Goal: Task Accomplishment & Management: Manage account settings

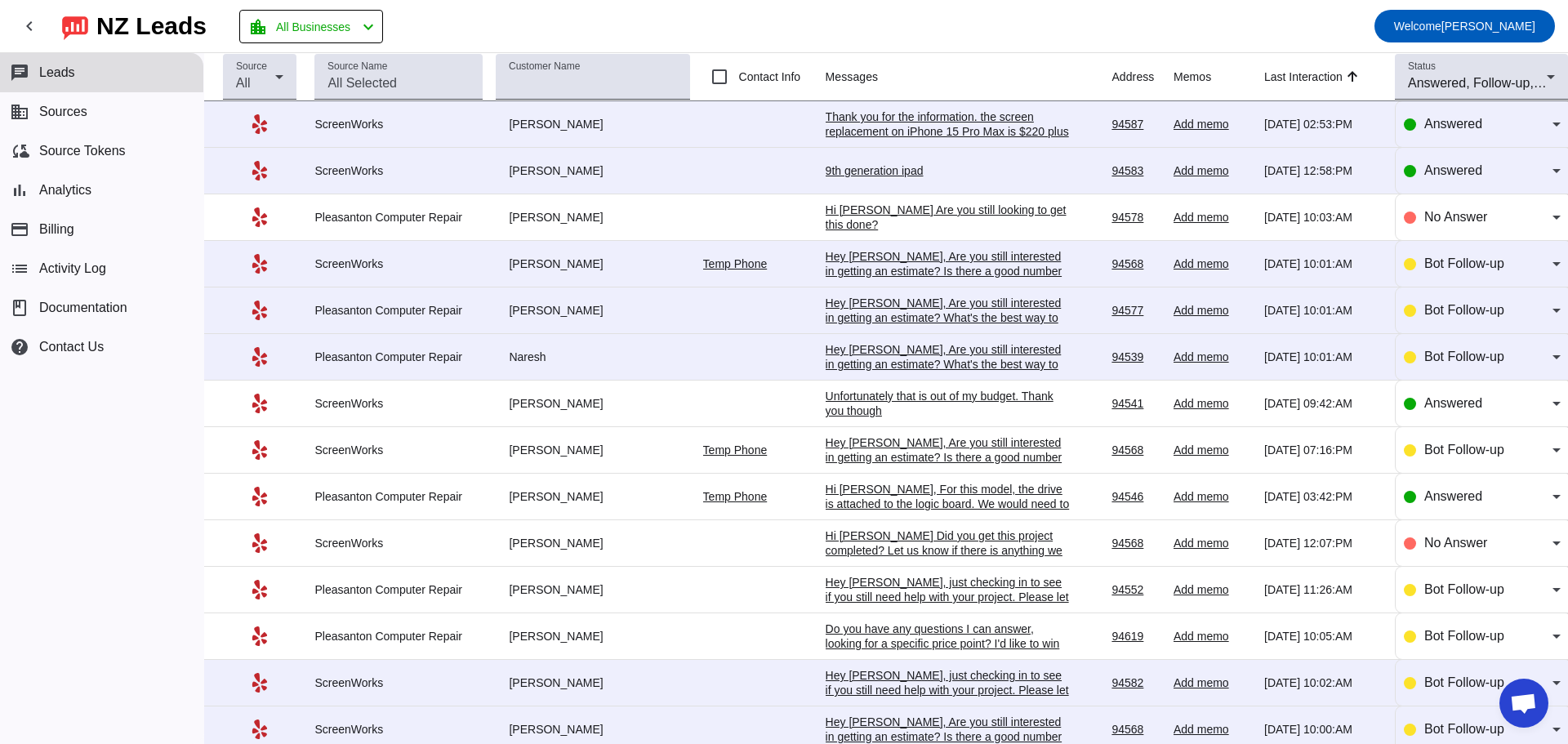
click at [900, 131] on div "Thank you for the information. the screen replacement on iPhone 15 Pro Max is $…" at bounding box center [948, 169] width 245 height 117
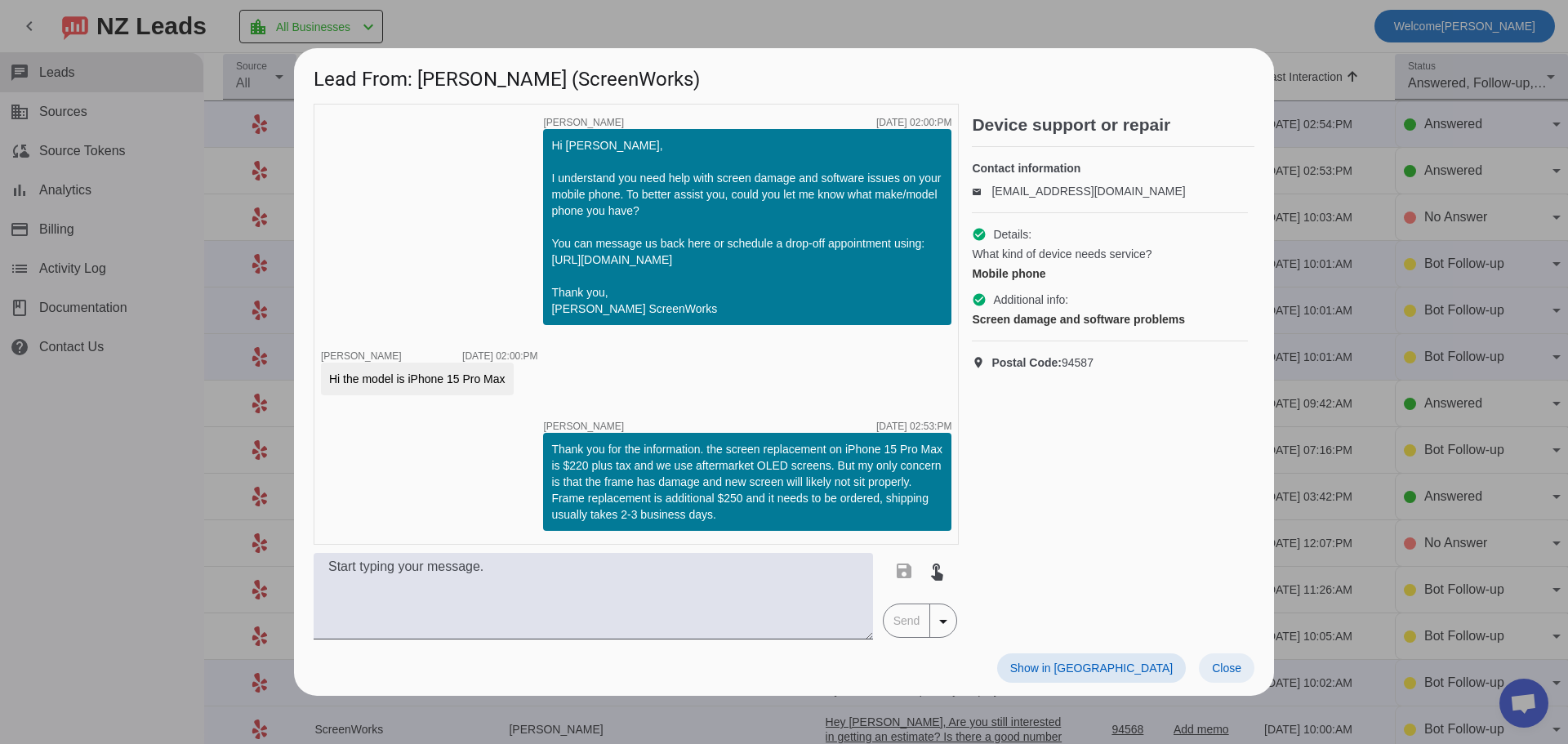
click at [1223, 670] on span "Close" at bounding box center [1227, 669] width 30 height 13
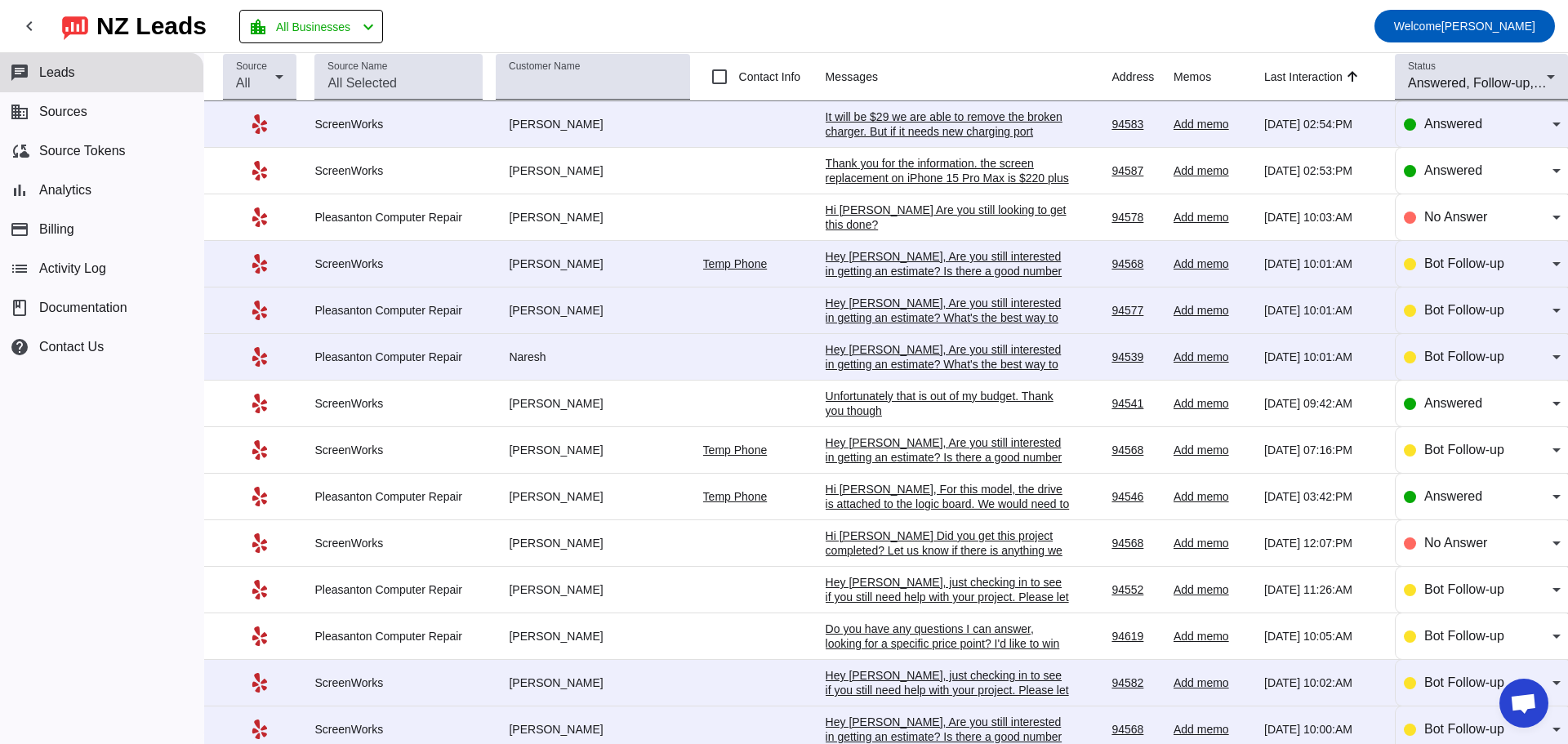
click at [926, 176] on div "Thank you for the information. the screen replacement on iPhone 15 Pro Max is $…" at bounding box center [948, 215] width 245 height 117
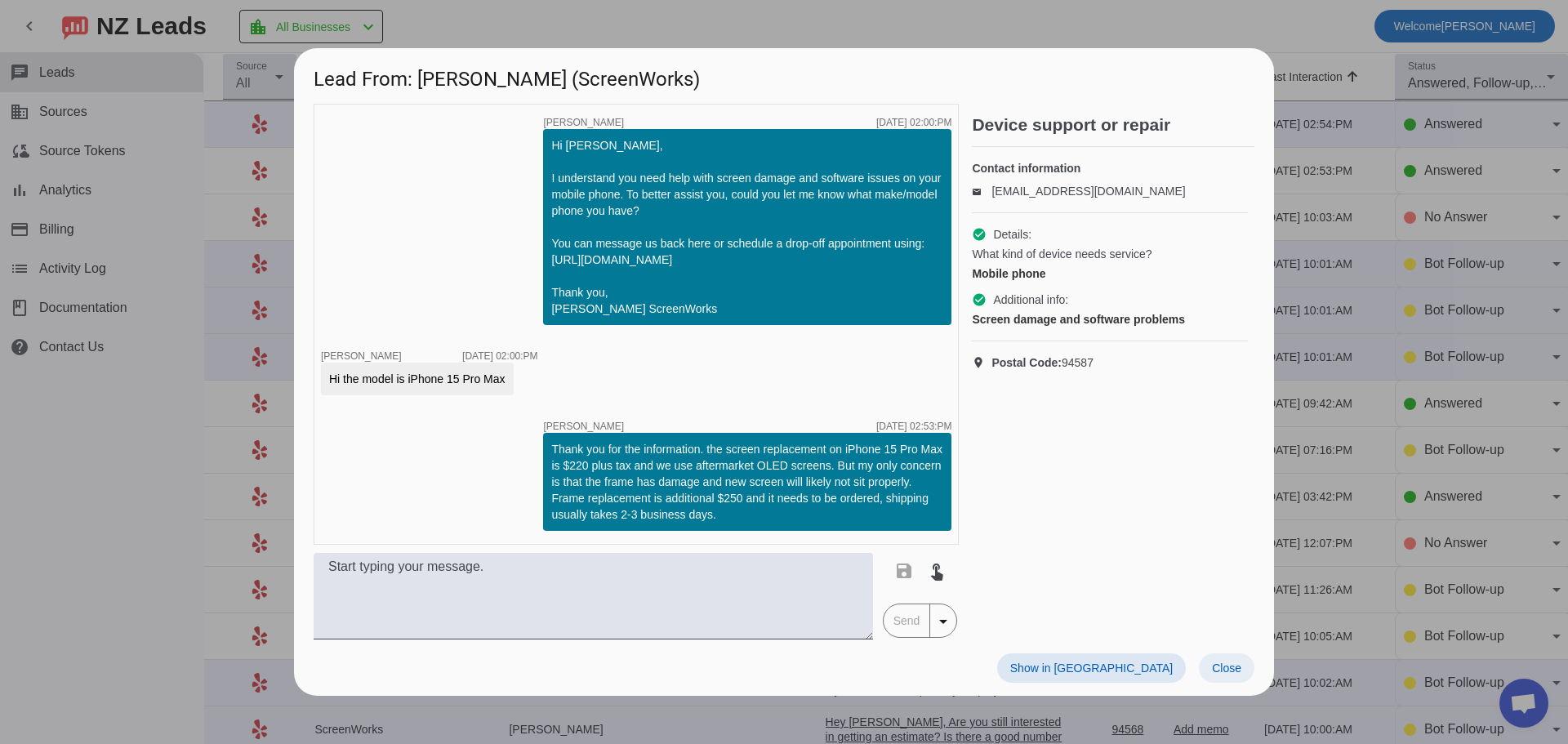
click at [1228, 669] on span "Close" at bounding box center [1227, 669] width 30 height 13
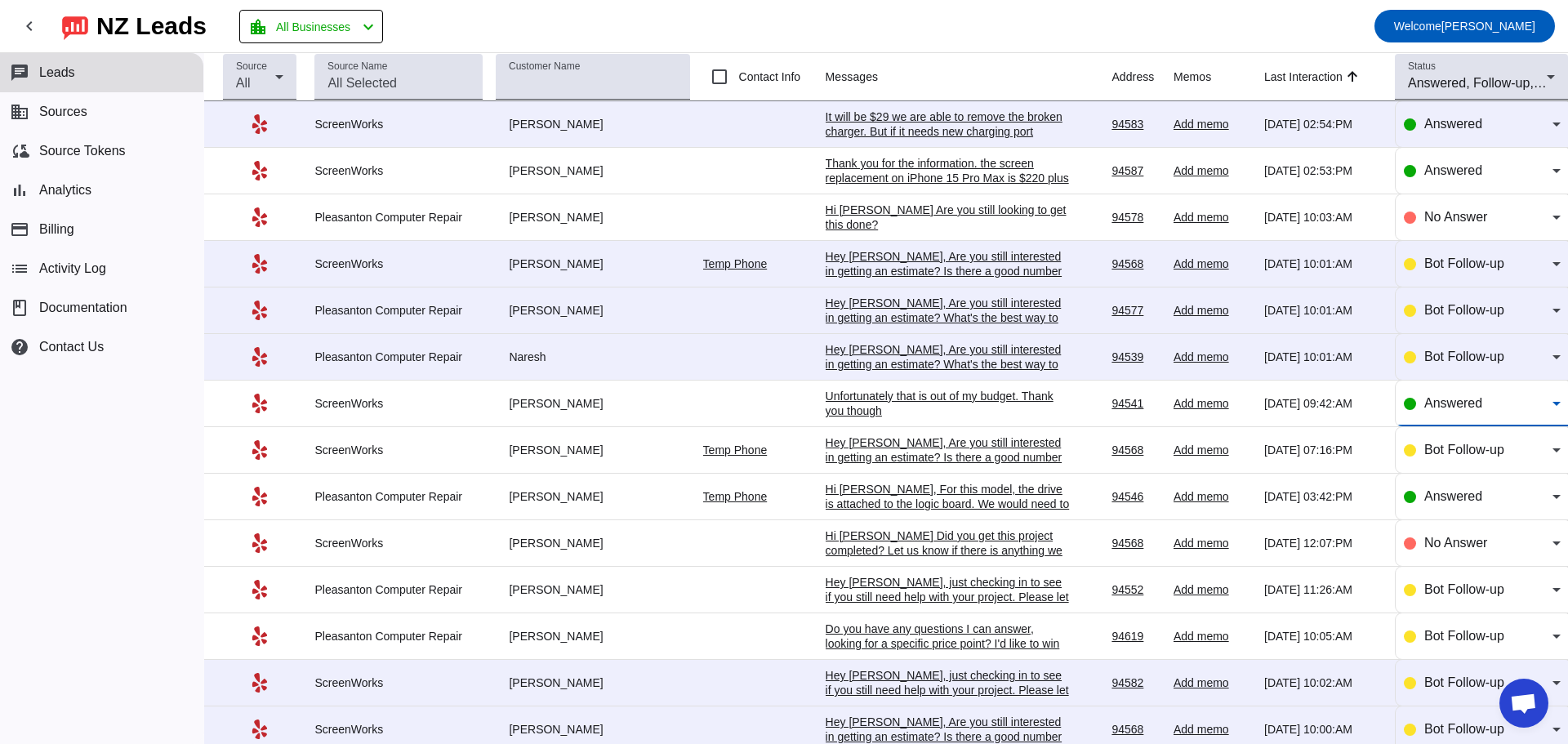
click at [1548, 413] on icon at bounding box center [1557, 403] width 20 height 20
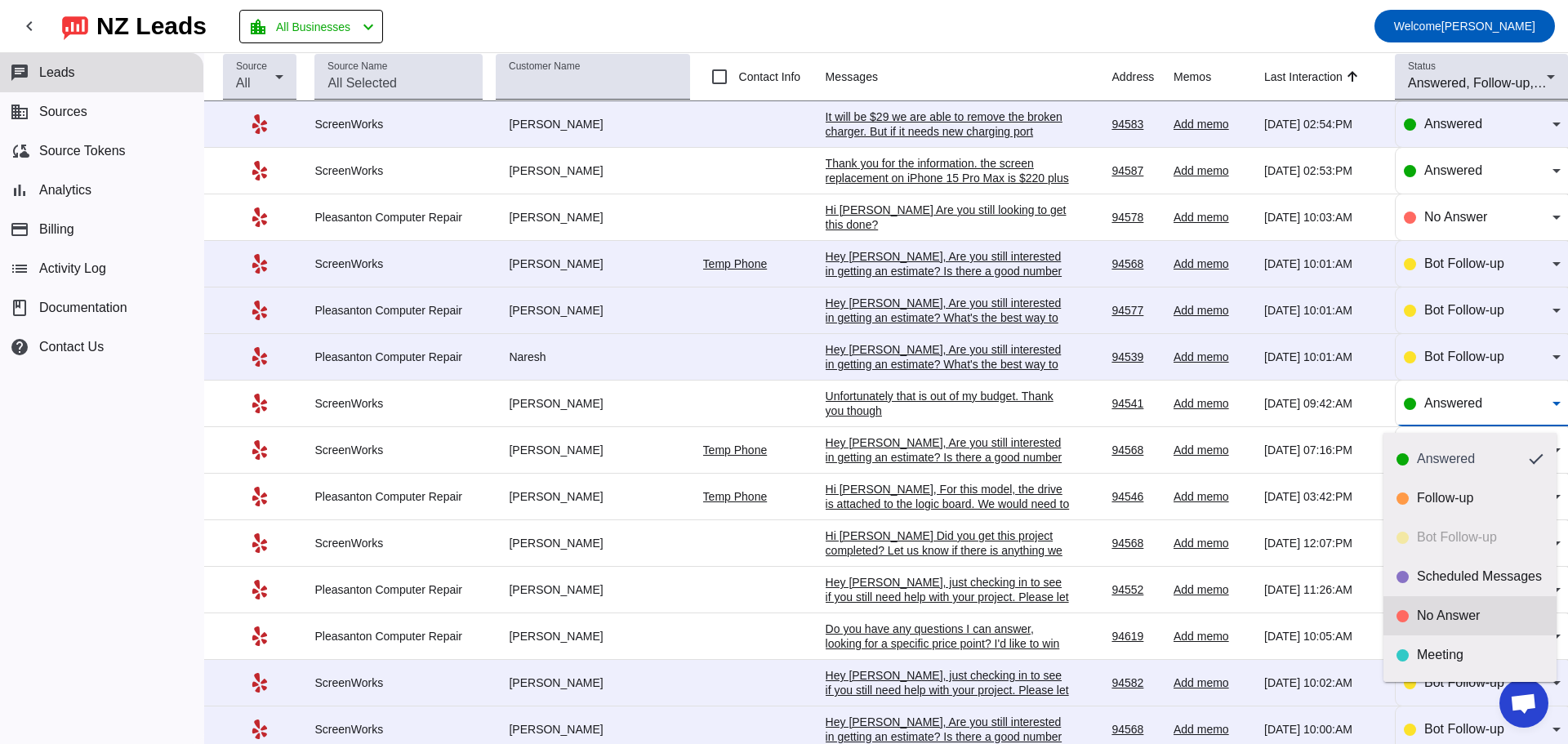
scroll to position [38, 0]
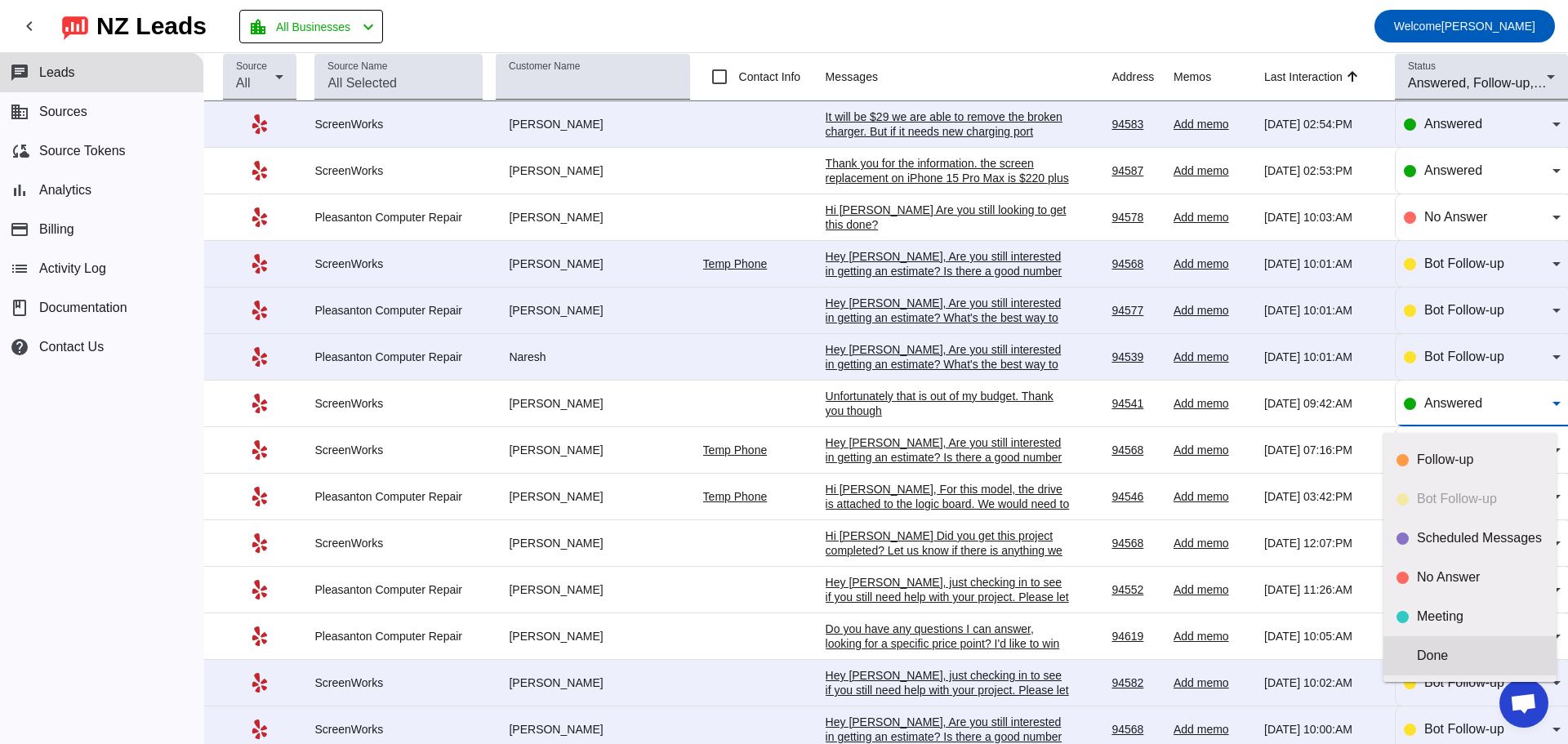
click at [1439, 649] on div "Done" at bounding box center [1480, 656] width 127 height 17
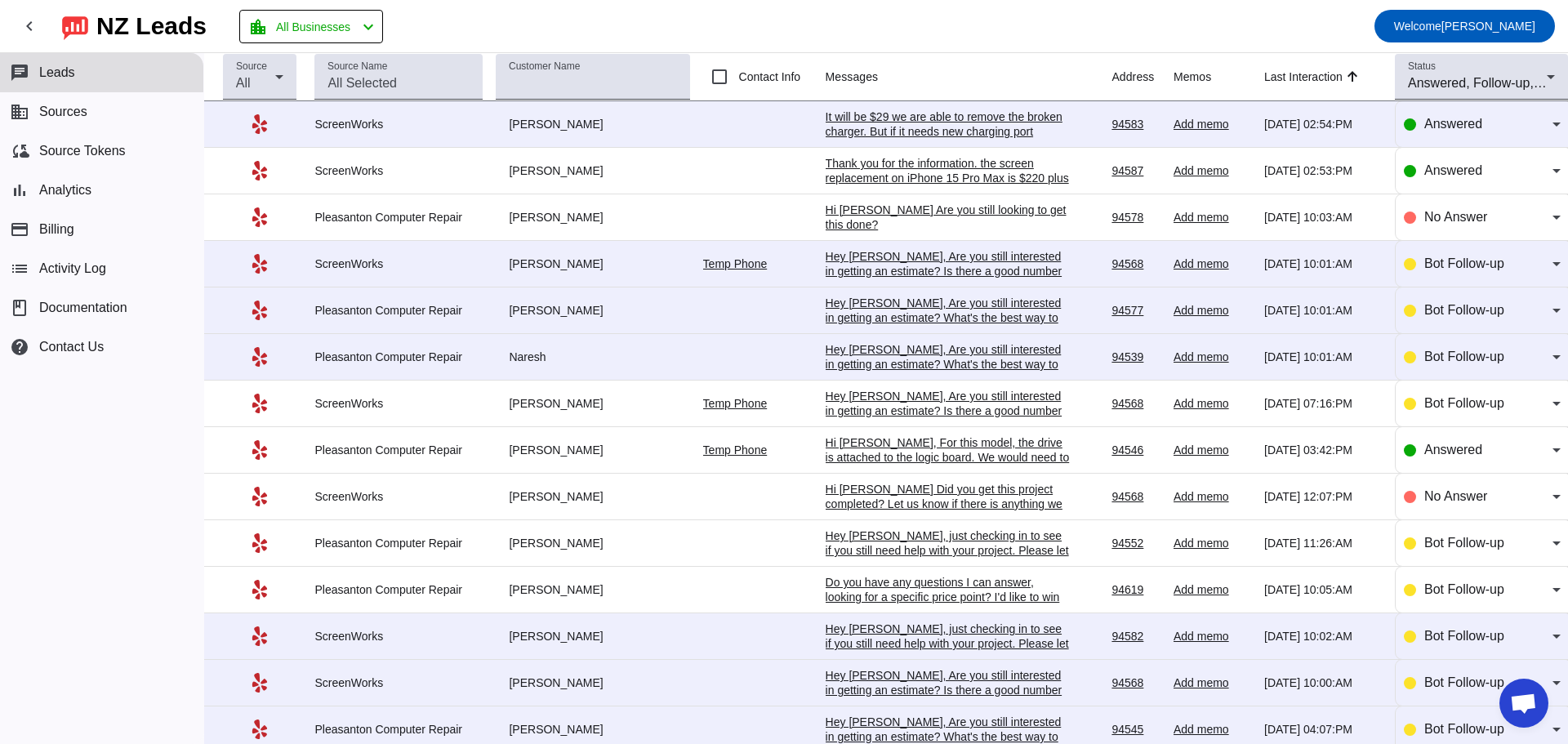
click at [915, 458] on div "Hi [PERSON_NAME], For this model, the drive is attached to the logic board. We …" at bounding box center [948, 502] width 245 height 132
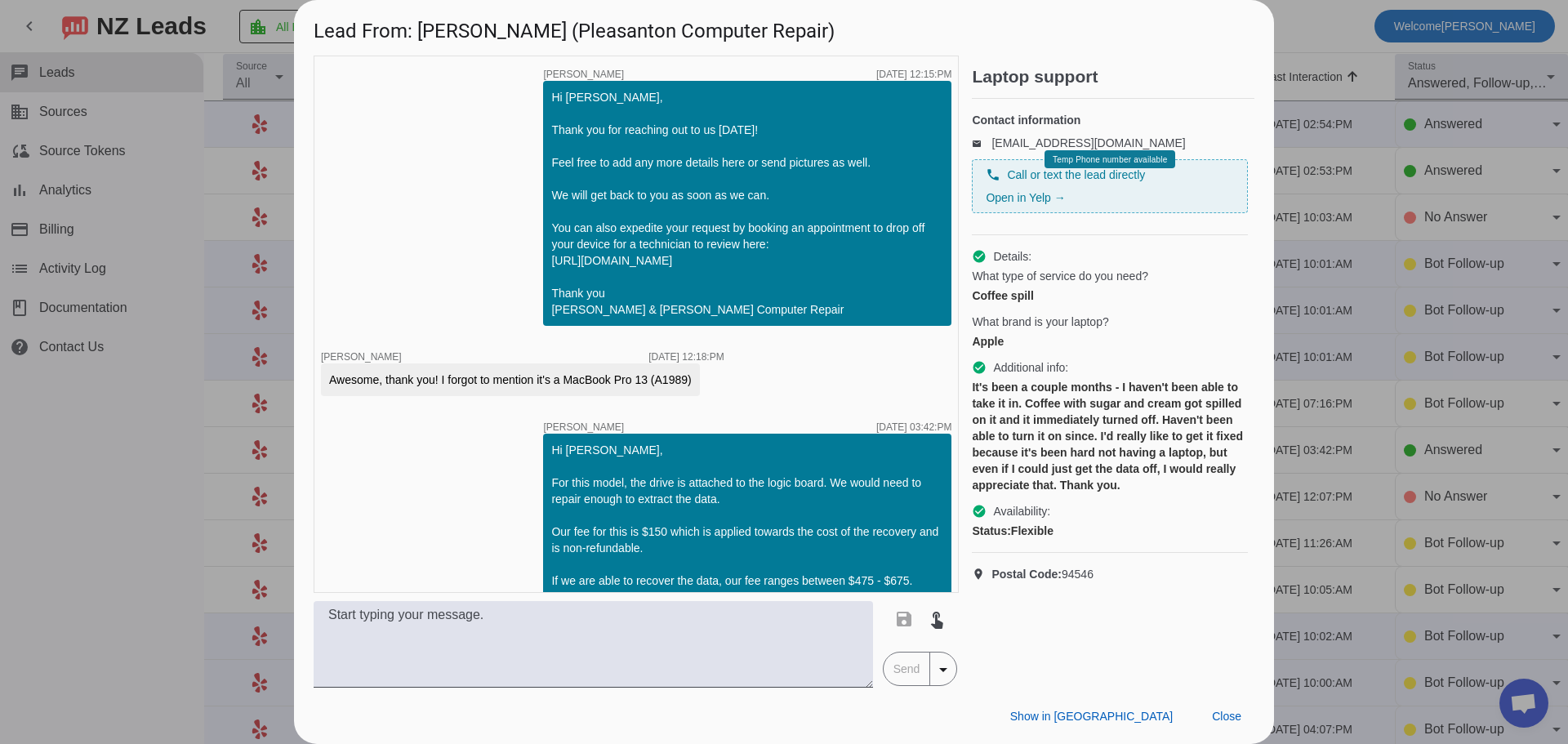
scroll to position [149, 0]
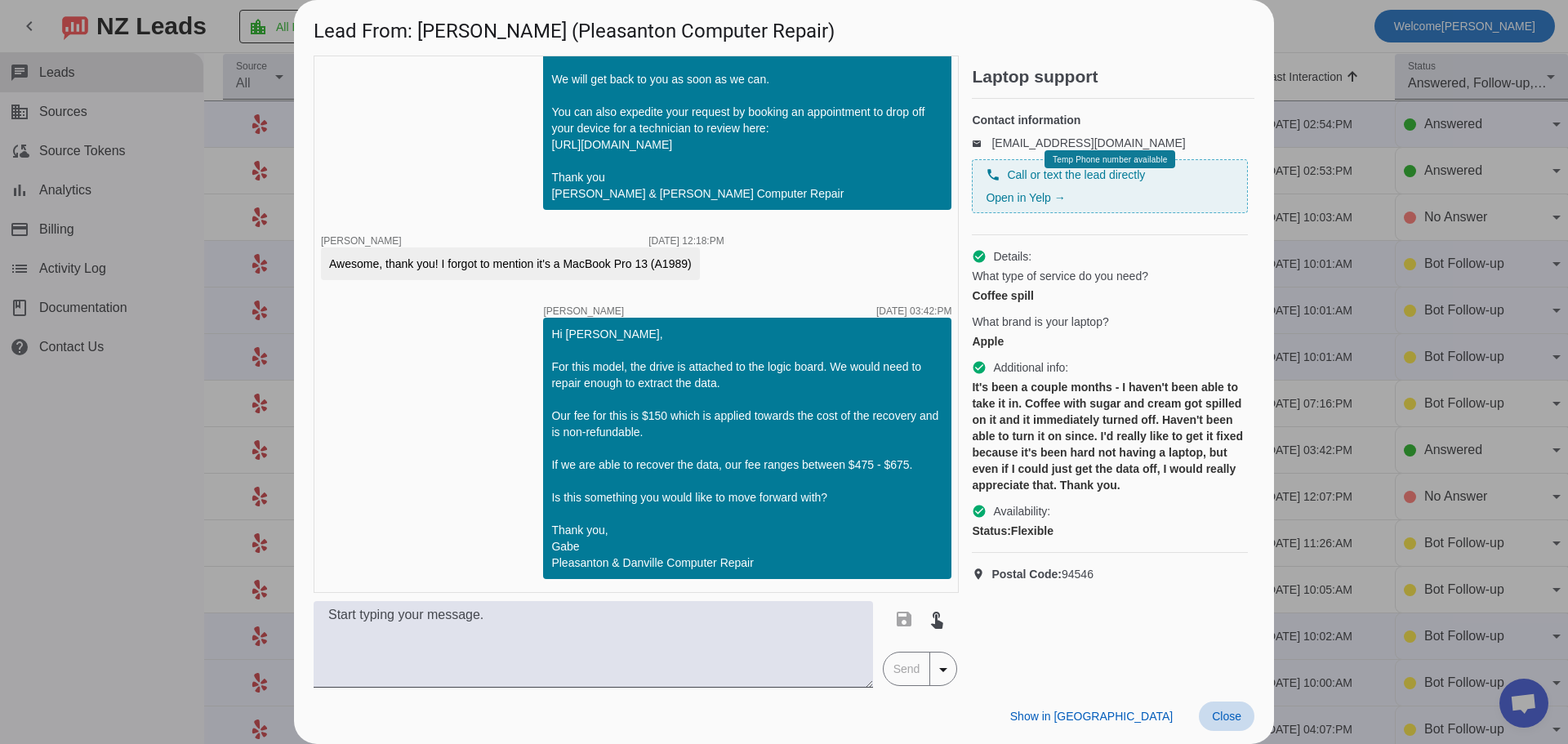
click at [1230, 720] on span "Close" at bounding box center [1227, 716] width 30 height 13
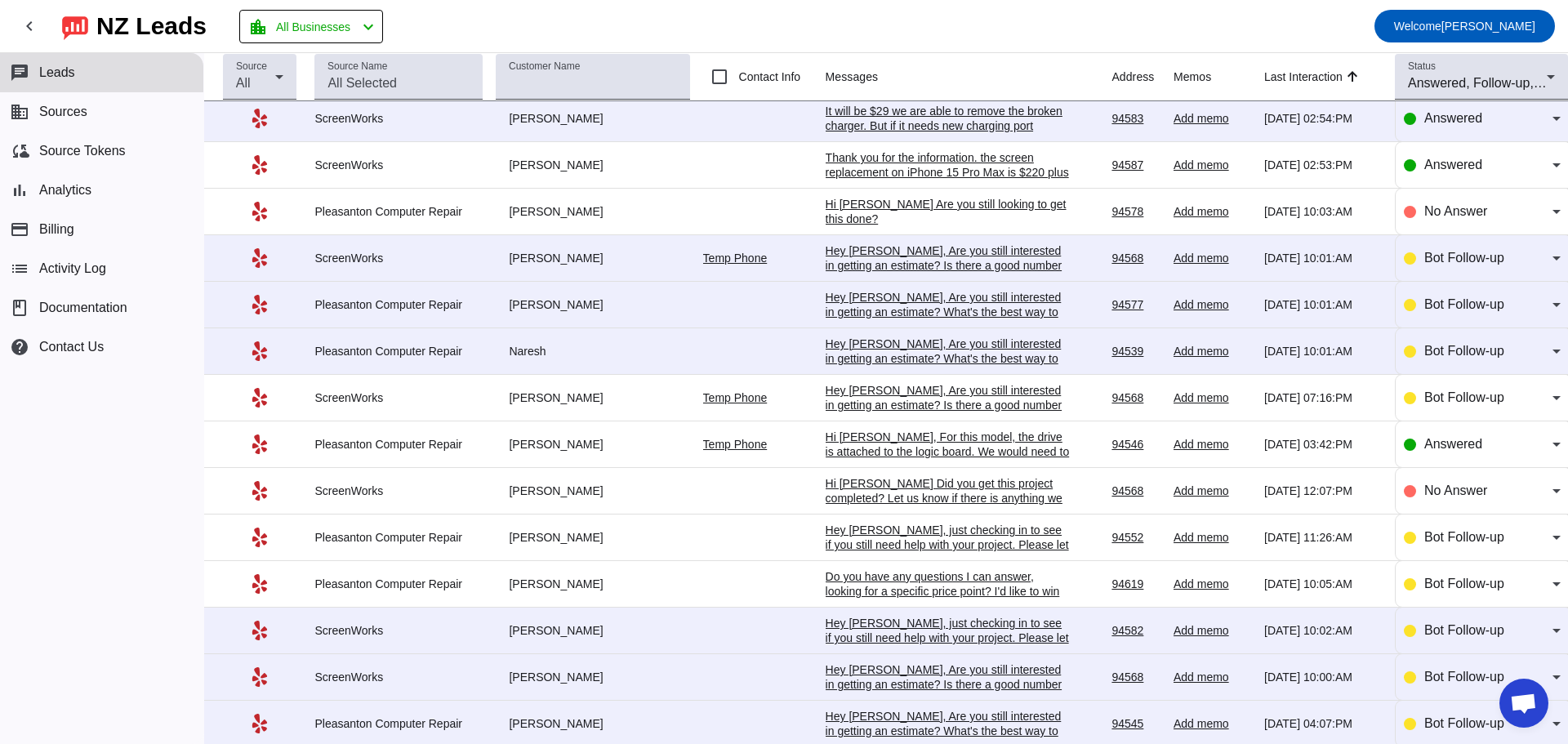
scroll to position [0, 0]
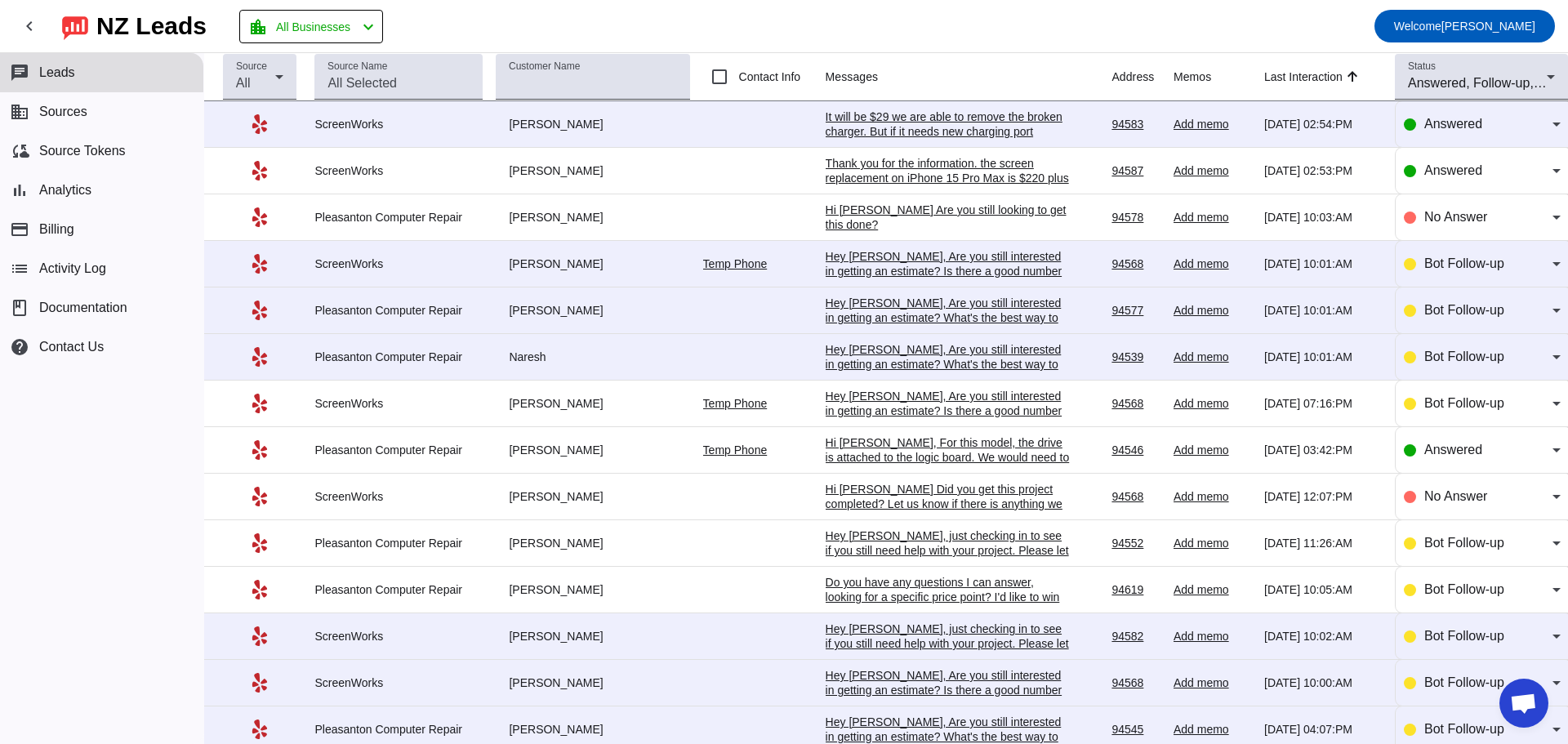
click at [968, 120] on div "It will be $29 we are able to remove the broken charger. But if it needs new ch…" at bounding box center [948, 139] width 245 height 59
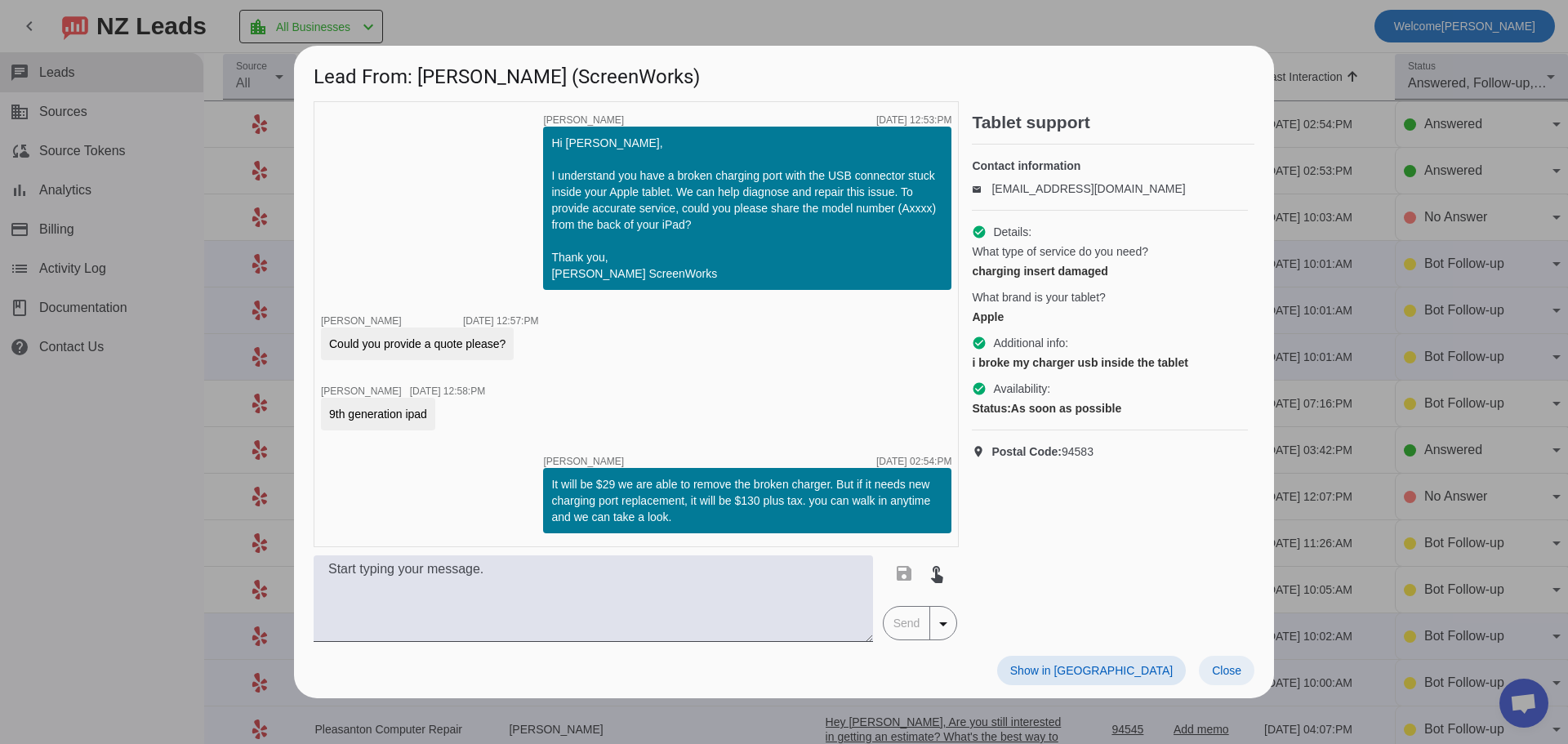
click at [1235, 677] on span "Close" at bounding box center [1227, 670] width 30 height 13
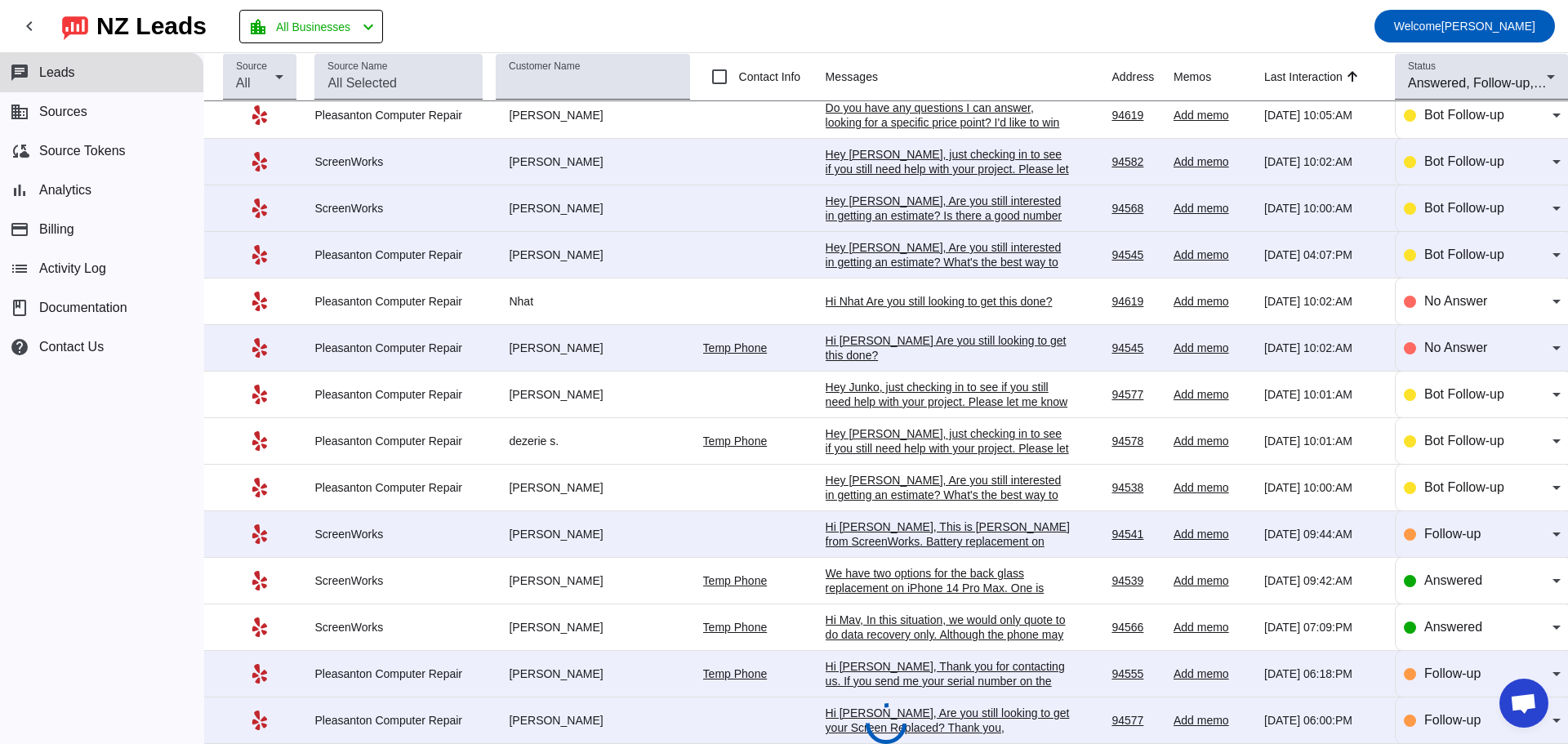
scroll to position [490, 0]
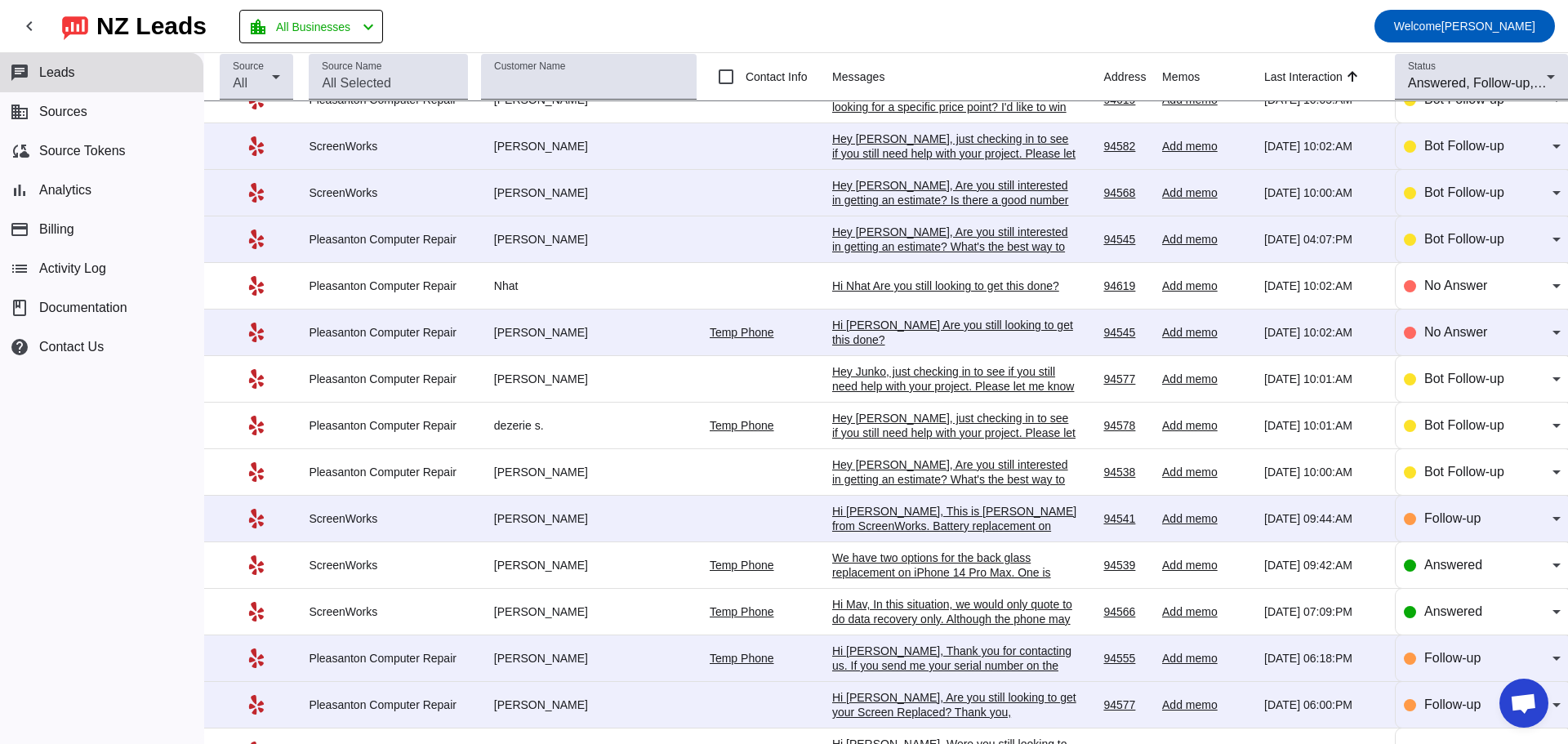
click at [949, 589] on div "We have two options for the back glass replacement on iPhone 14 Pro Max. One is…" at bounding box center [954, 645] width 245 height 191
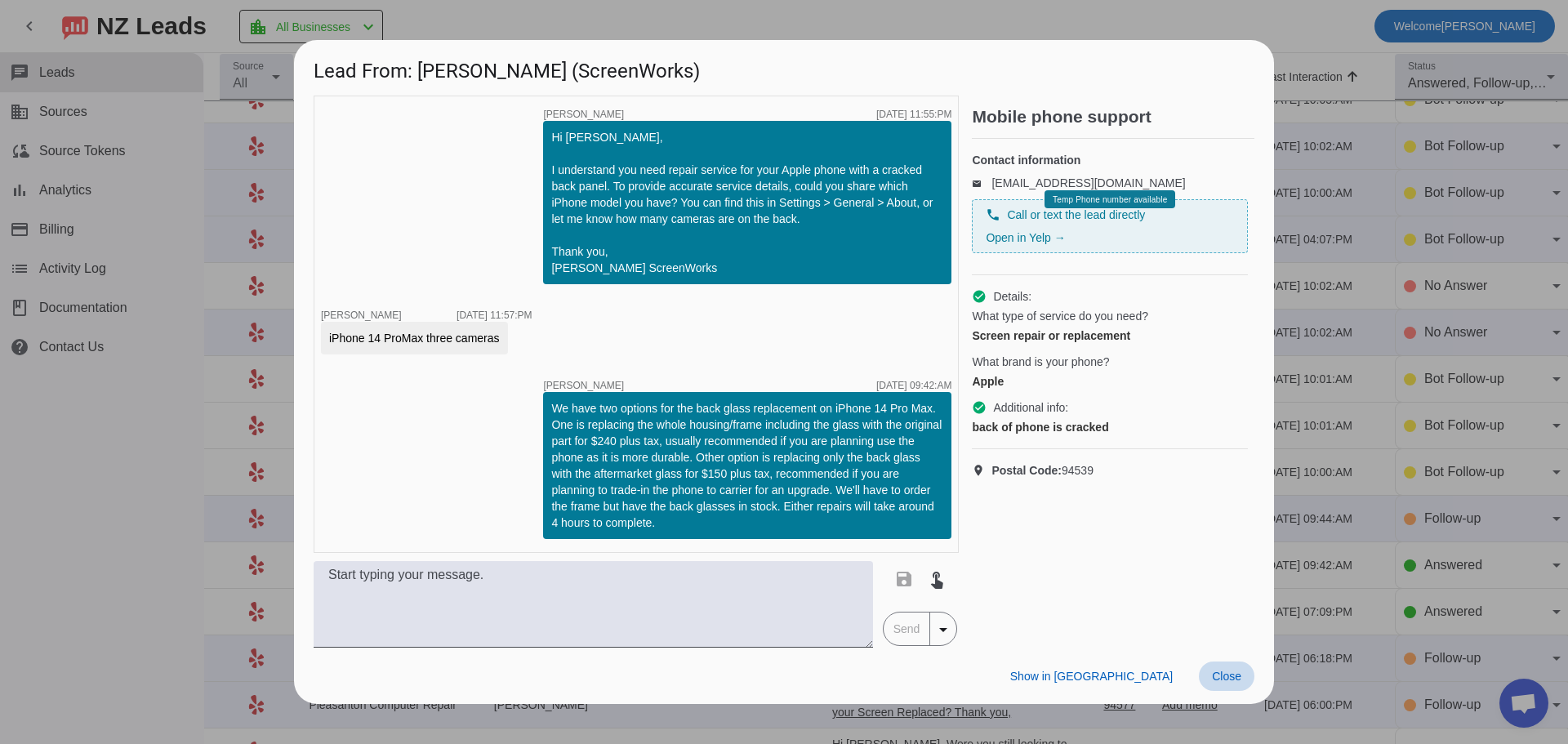
click at [1234, 676] on span "Close" at bounding box center [1227, 676] width 30 height 13
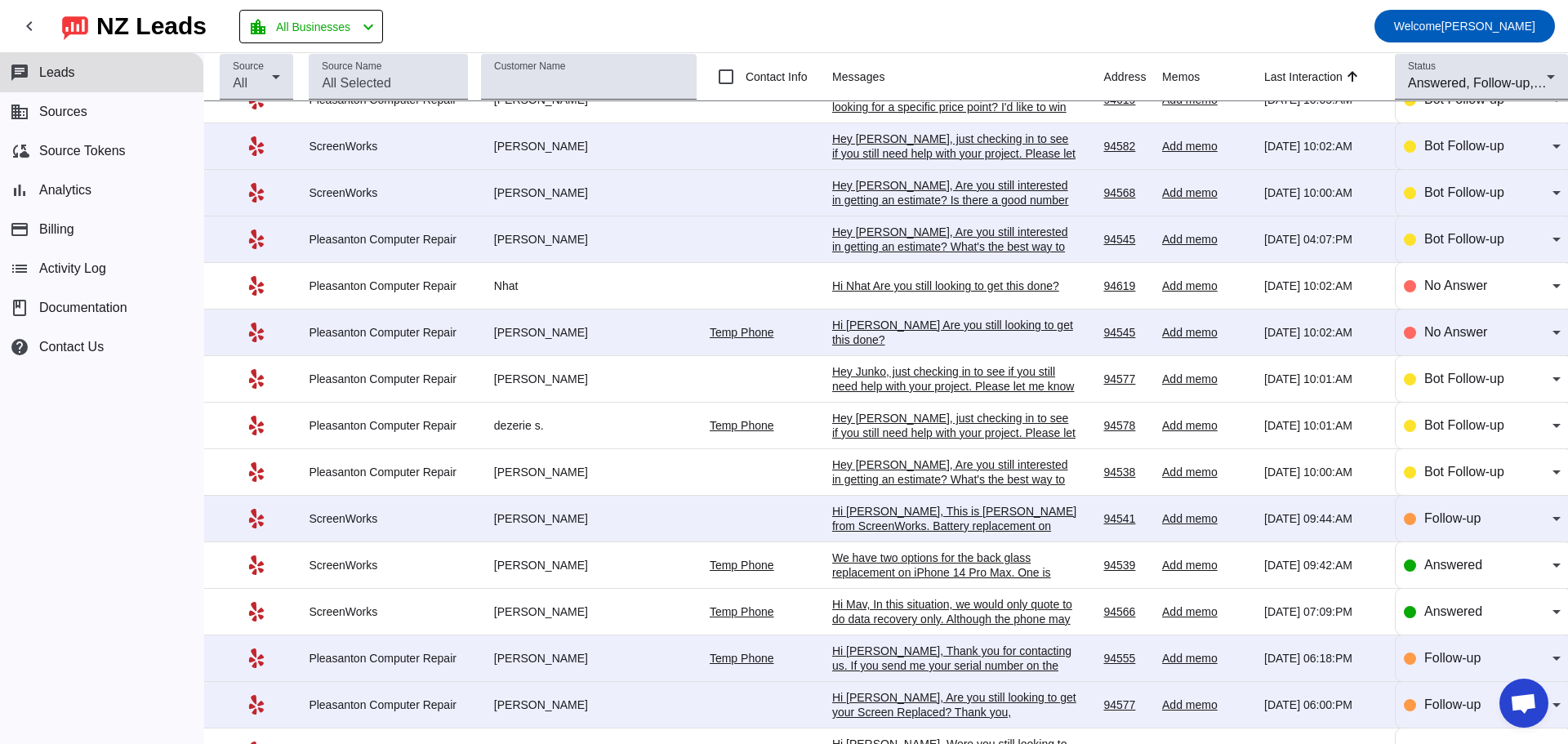
click at [1003, 636] on div "Hi Mav, In this situation, we would only quote to do data recovery only. Althou…" at bounding box center [954, 670] width 245 height 147
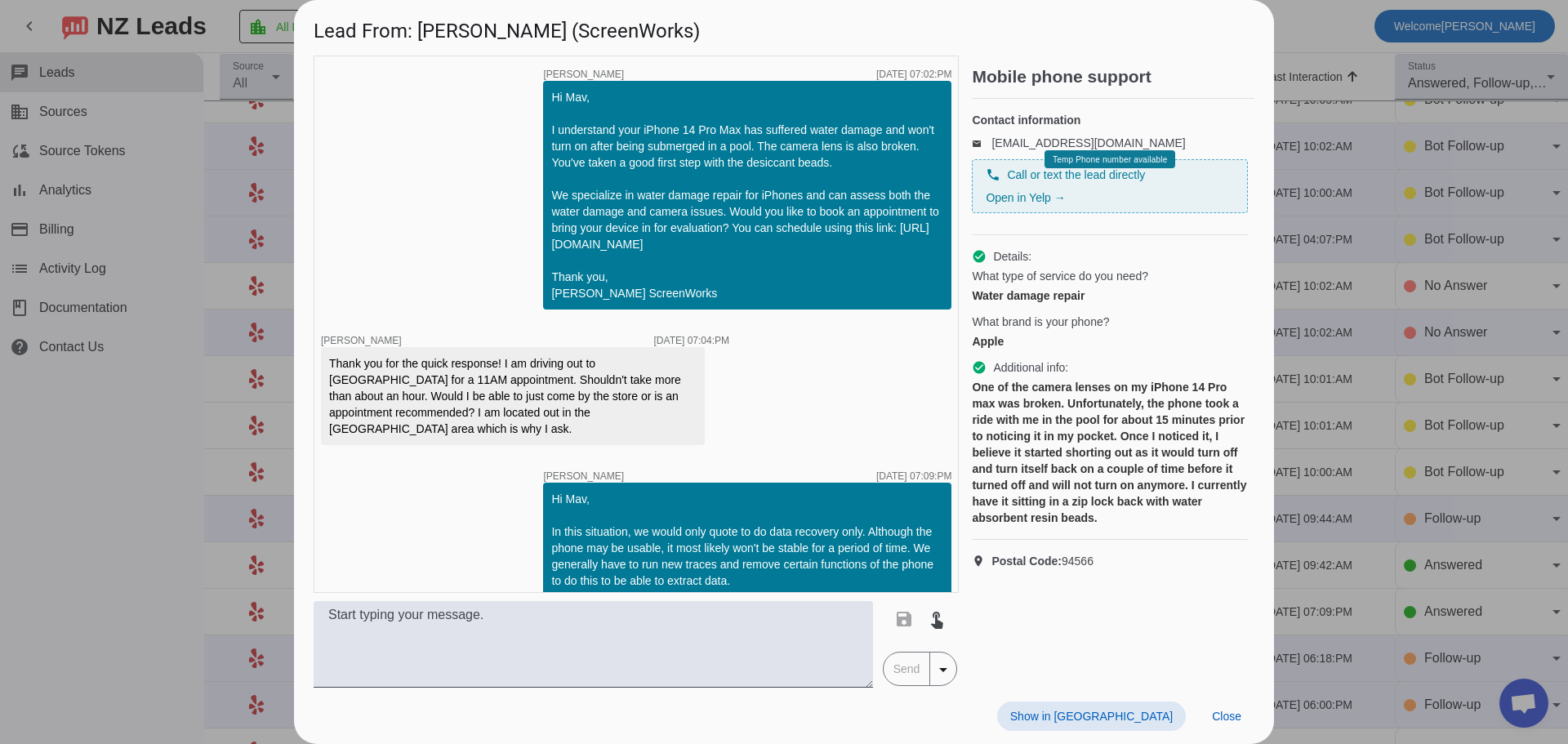
scroll to position [116, 0]
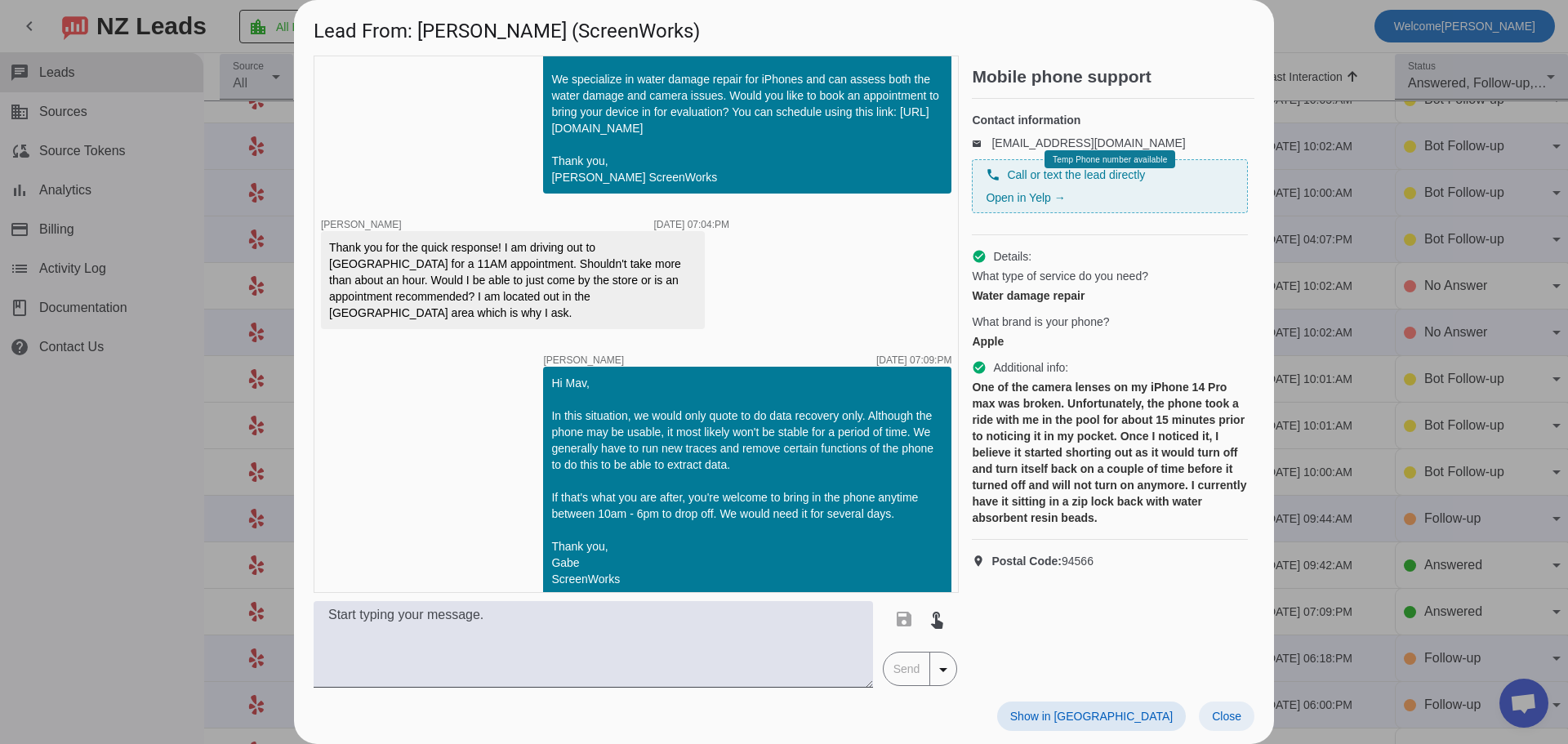
click at [1225, 722] on span "Close" at bounding box center [1227, 716] width 30 height 13
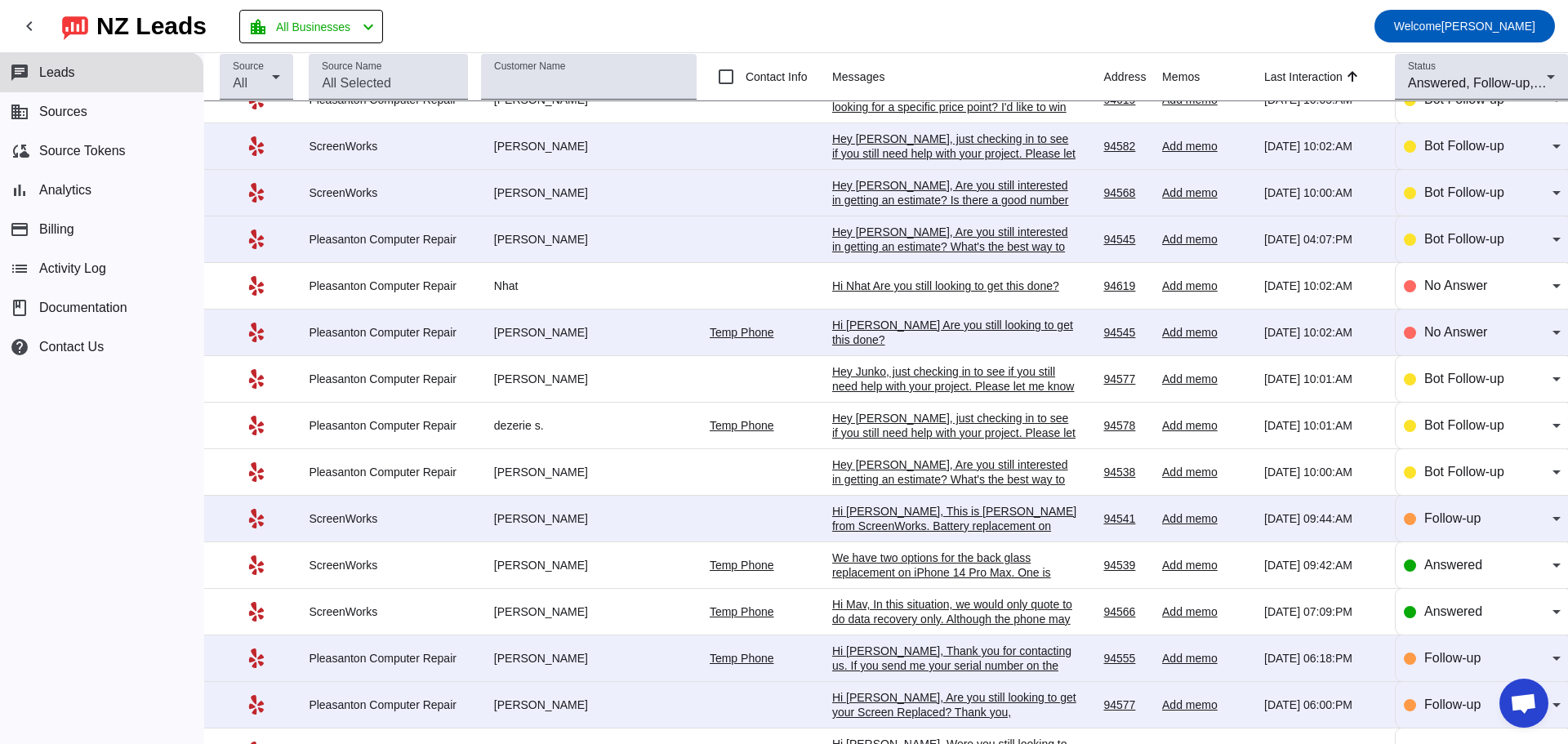
scroll to position [654, 0]
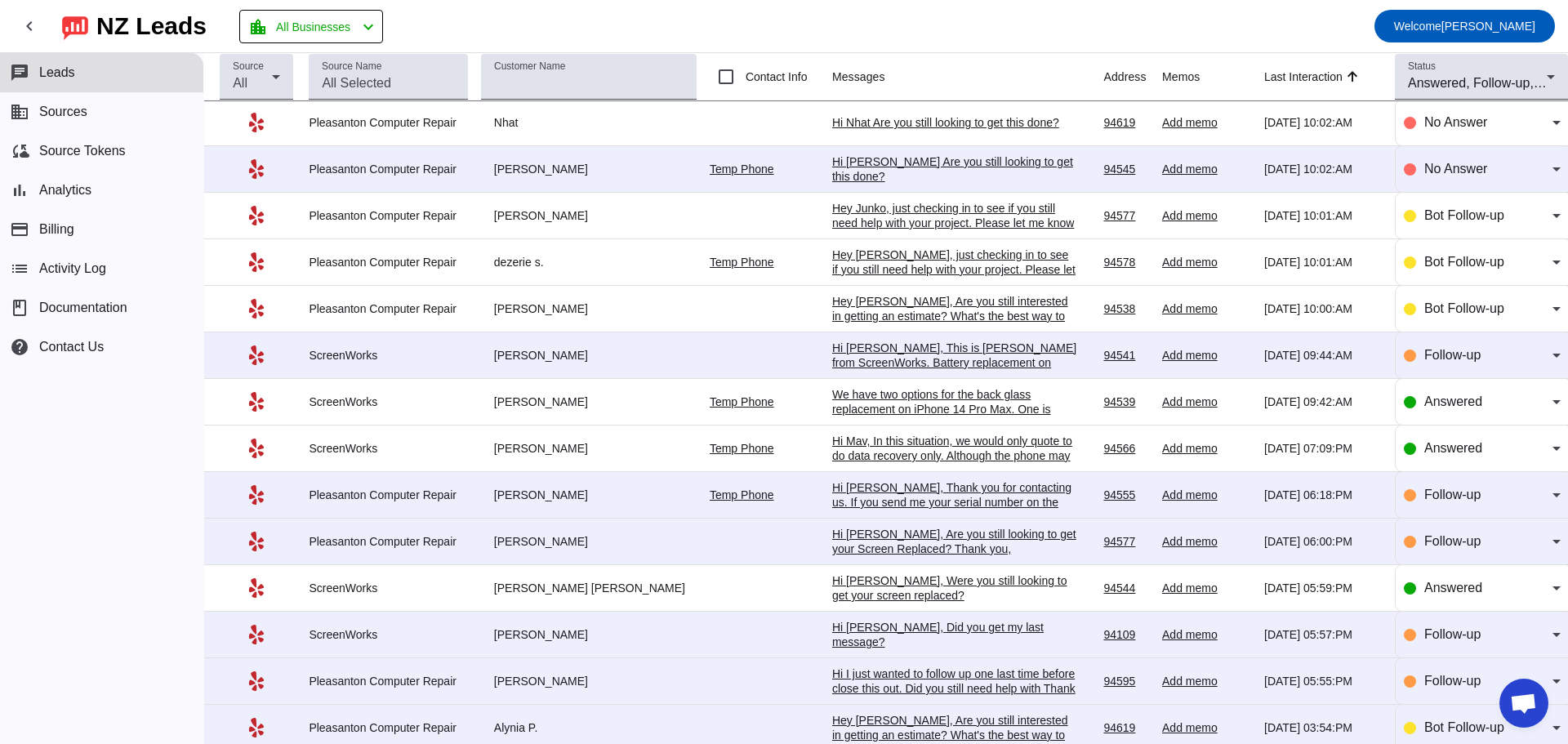
click at [973, 602] on div "Hi [PERSON_NAME], Were you still looking to get your screen replaced?" at bounding box center [954, 588] width 245 height 30
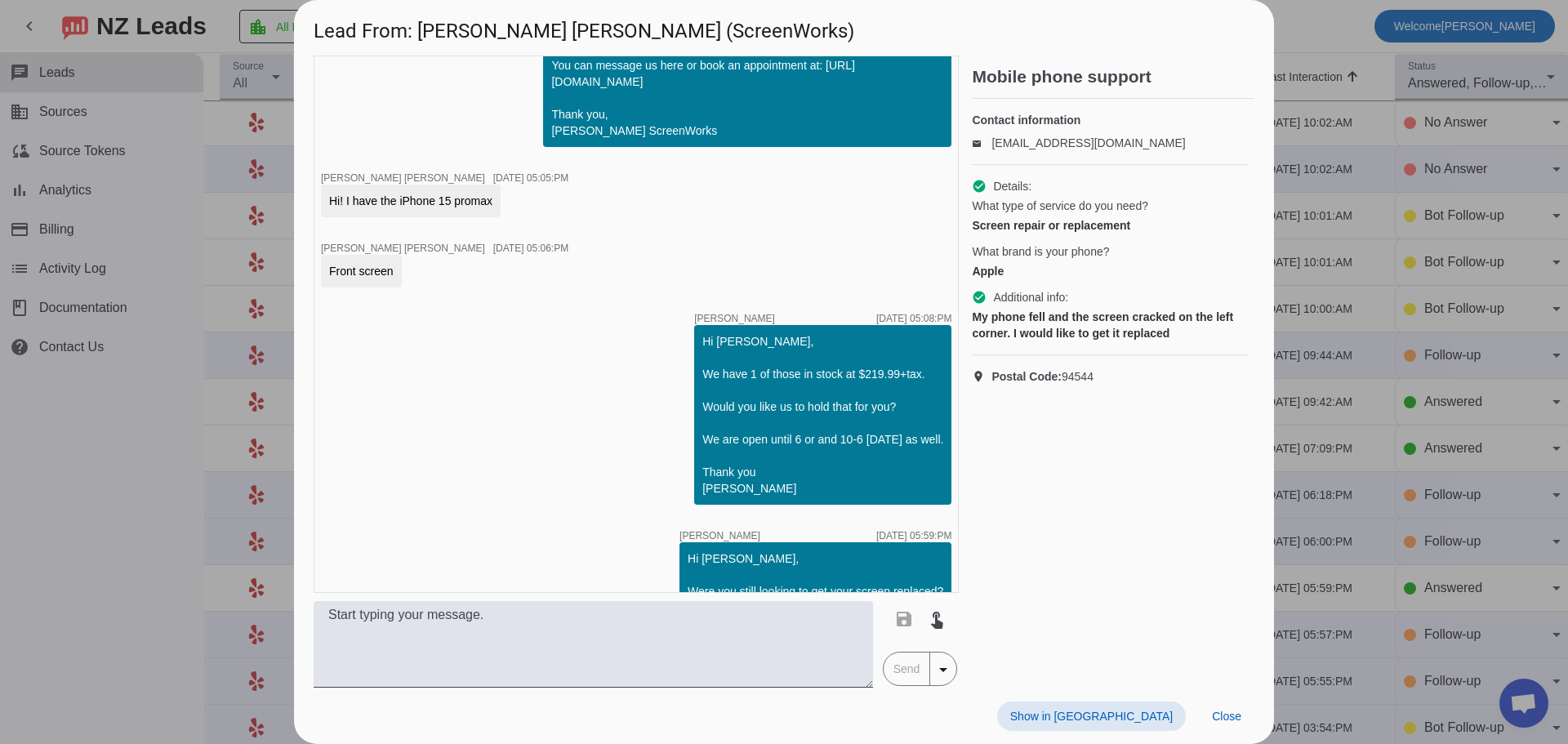
scroll to position [175, 0]
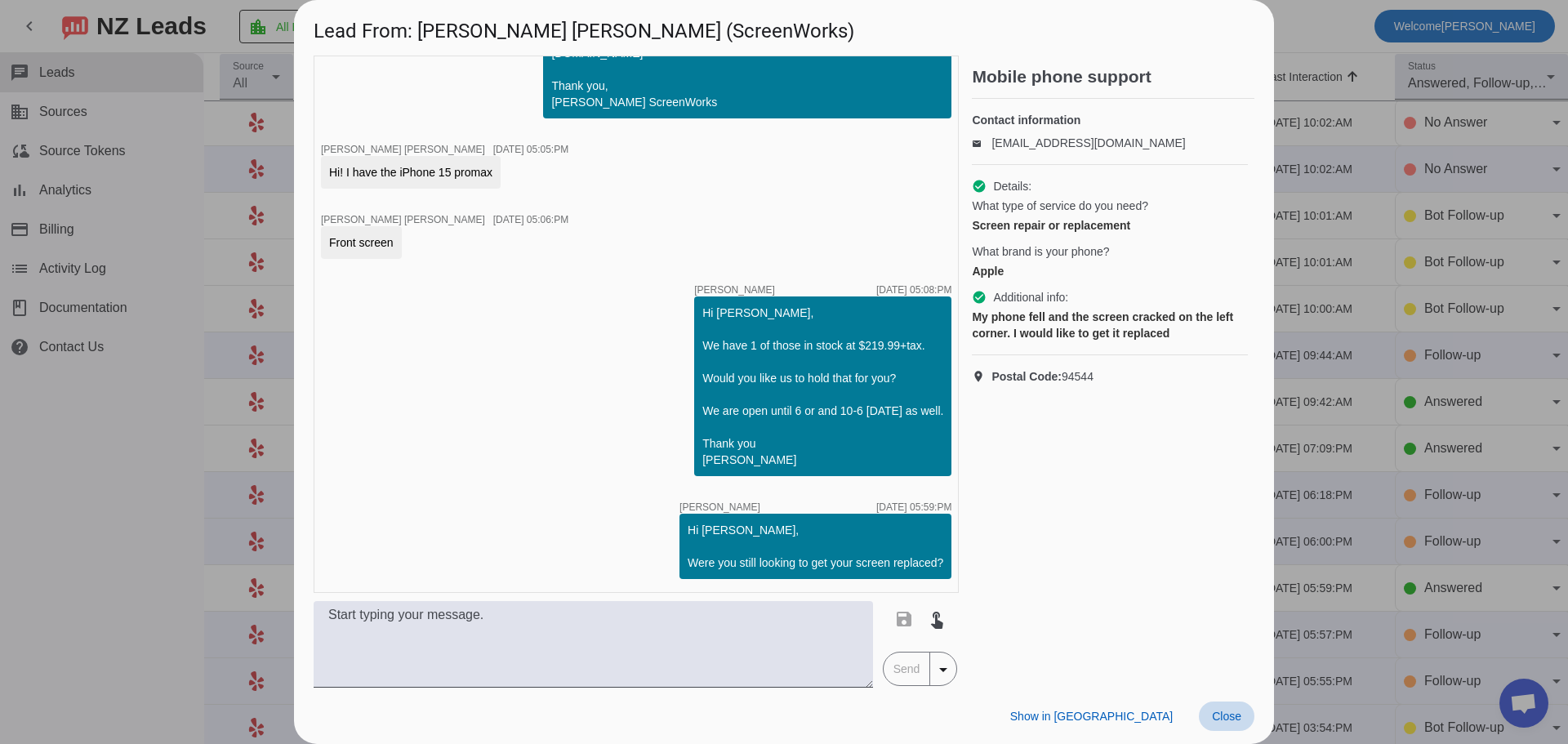
click at [1223, 715] on span "Close" at bounding box center [1227, 716] width 30 height 13
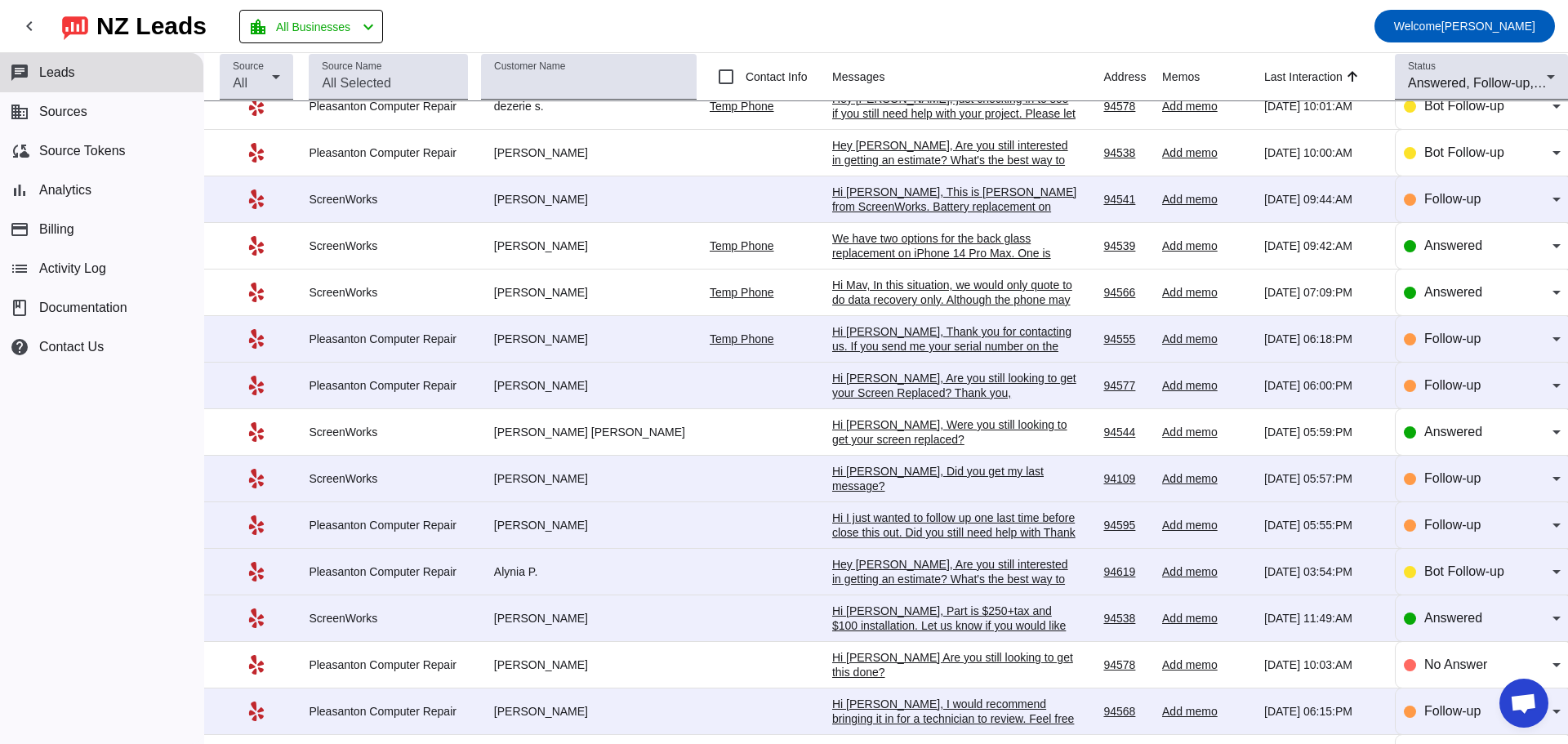
scroll to position [817, 0]
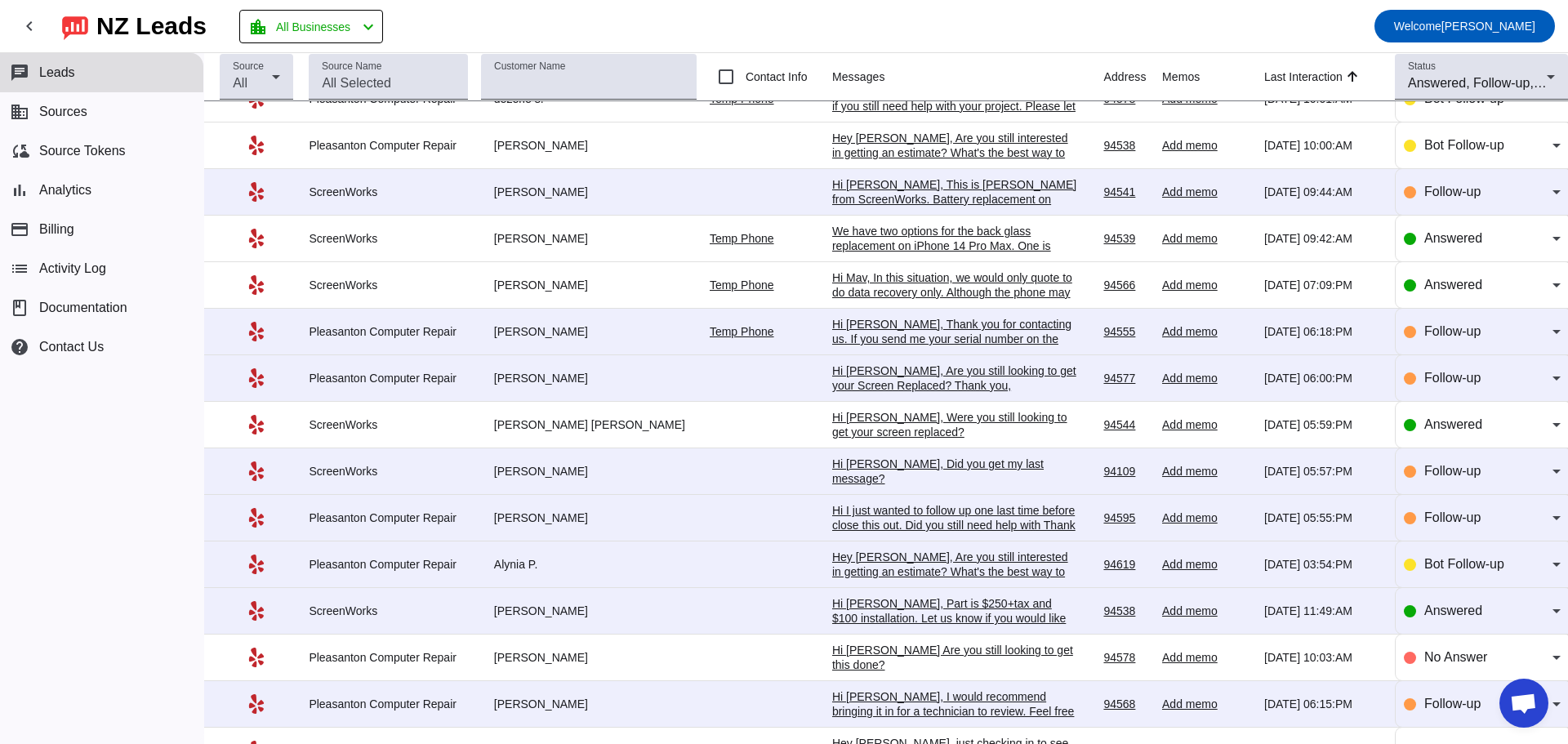
click at [923, 642] on div "Hi [PERSON_NAME], Part is $250+tax and $100 installation. Let us know if you wo…" at bounding box center [954, 625] width 245 height 59
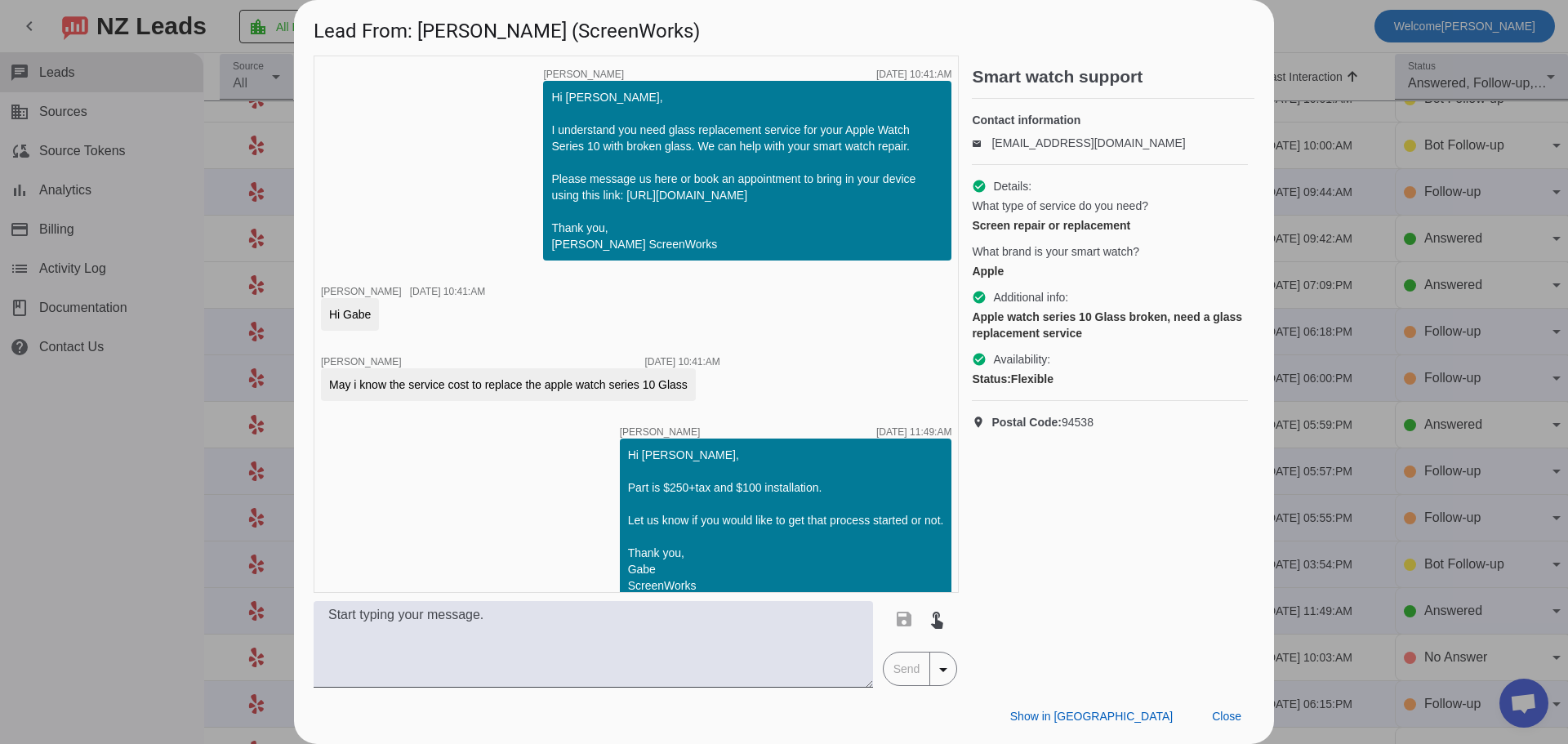
scroll to position [39, 0]
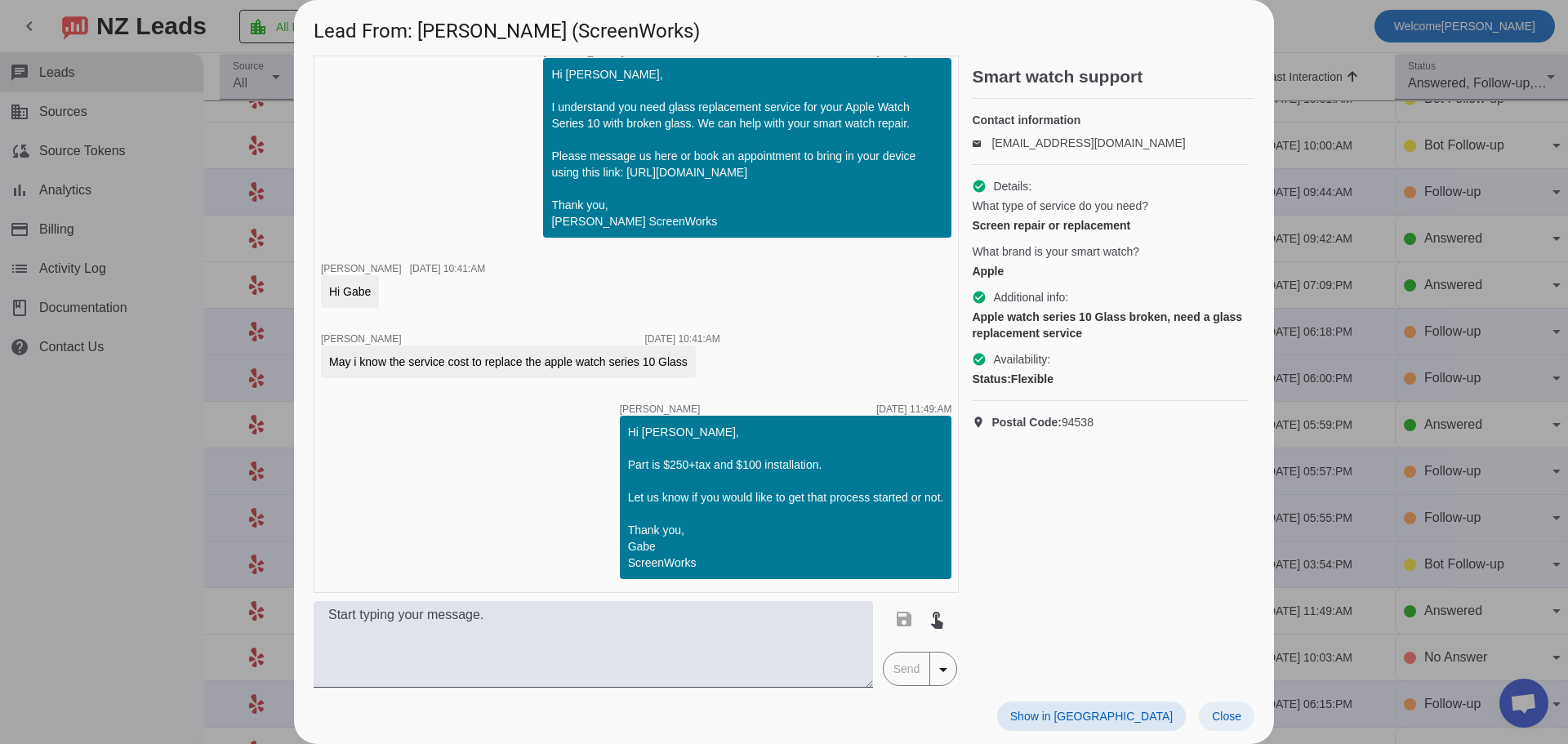
click at [1223, 722] on span "Close" at bounding box center [1227, 716] width 30 height 13
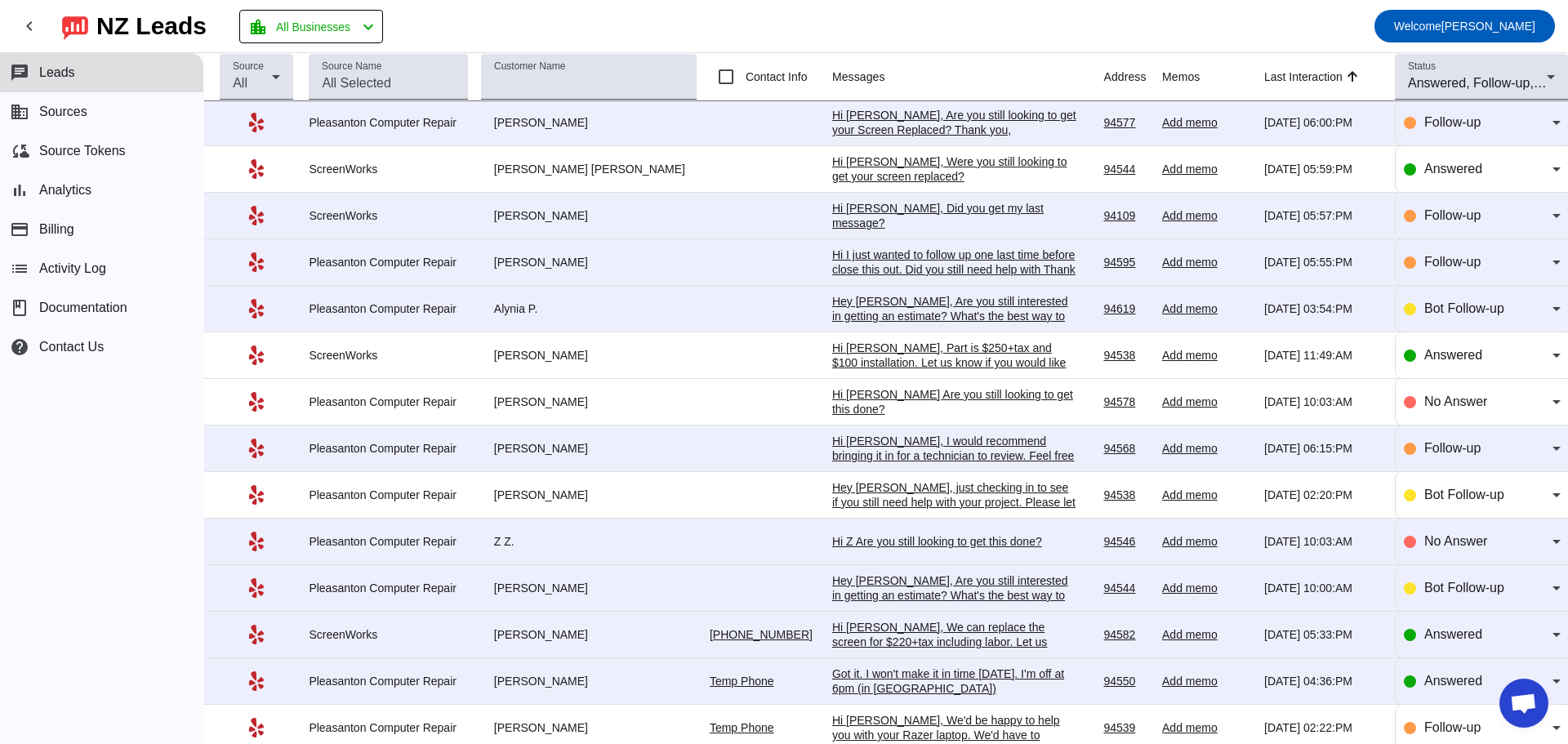
scroll to position [1225, 0]
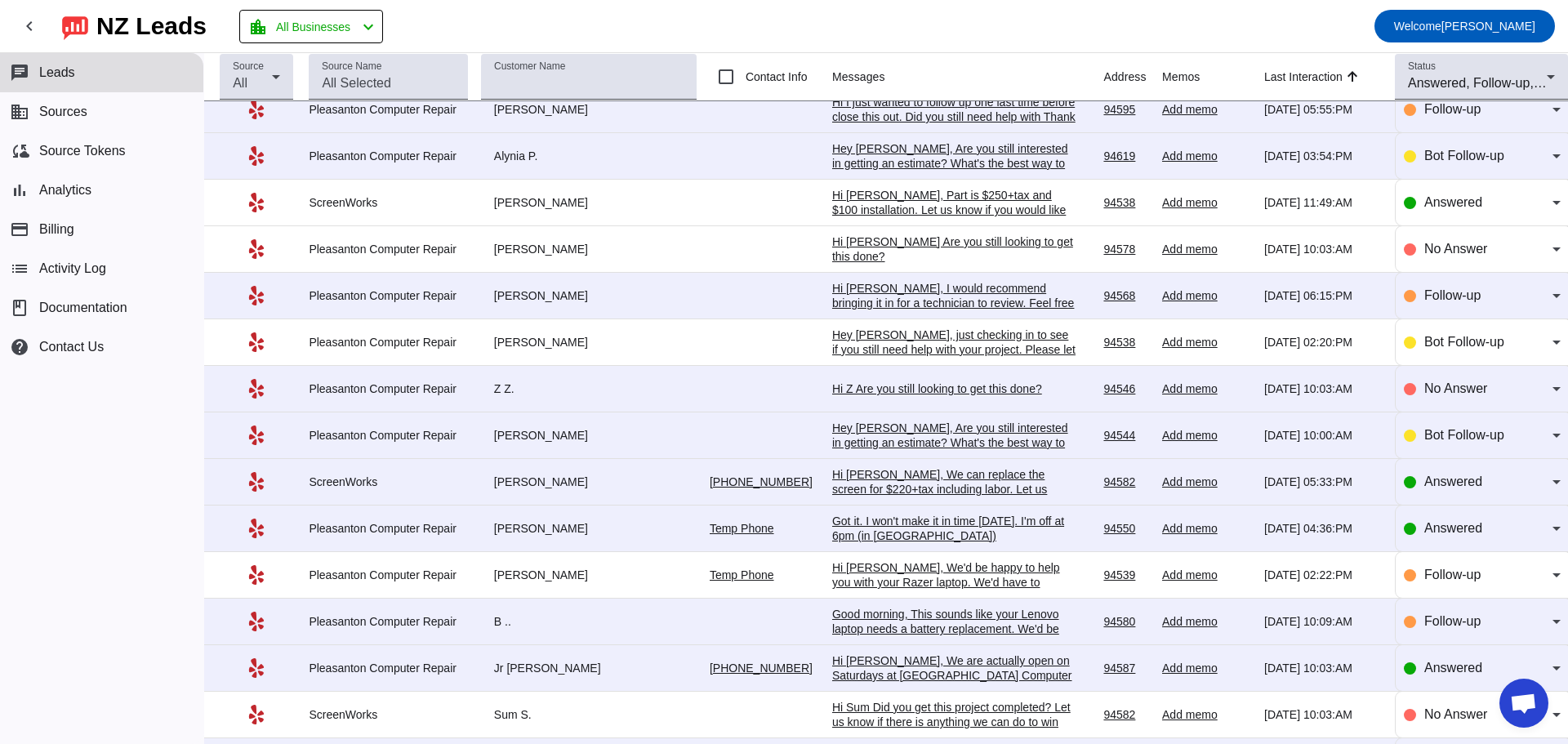
click at [911, 517] on div "Hi [PERSON_NAME], We can replace the screen for $220+tax including labor. Let u…" at bounding box center [954, 496] width 245 height 59
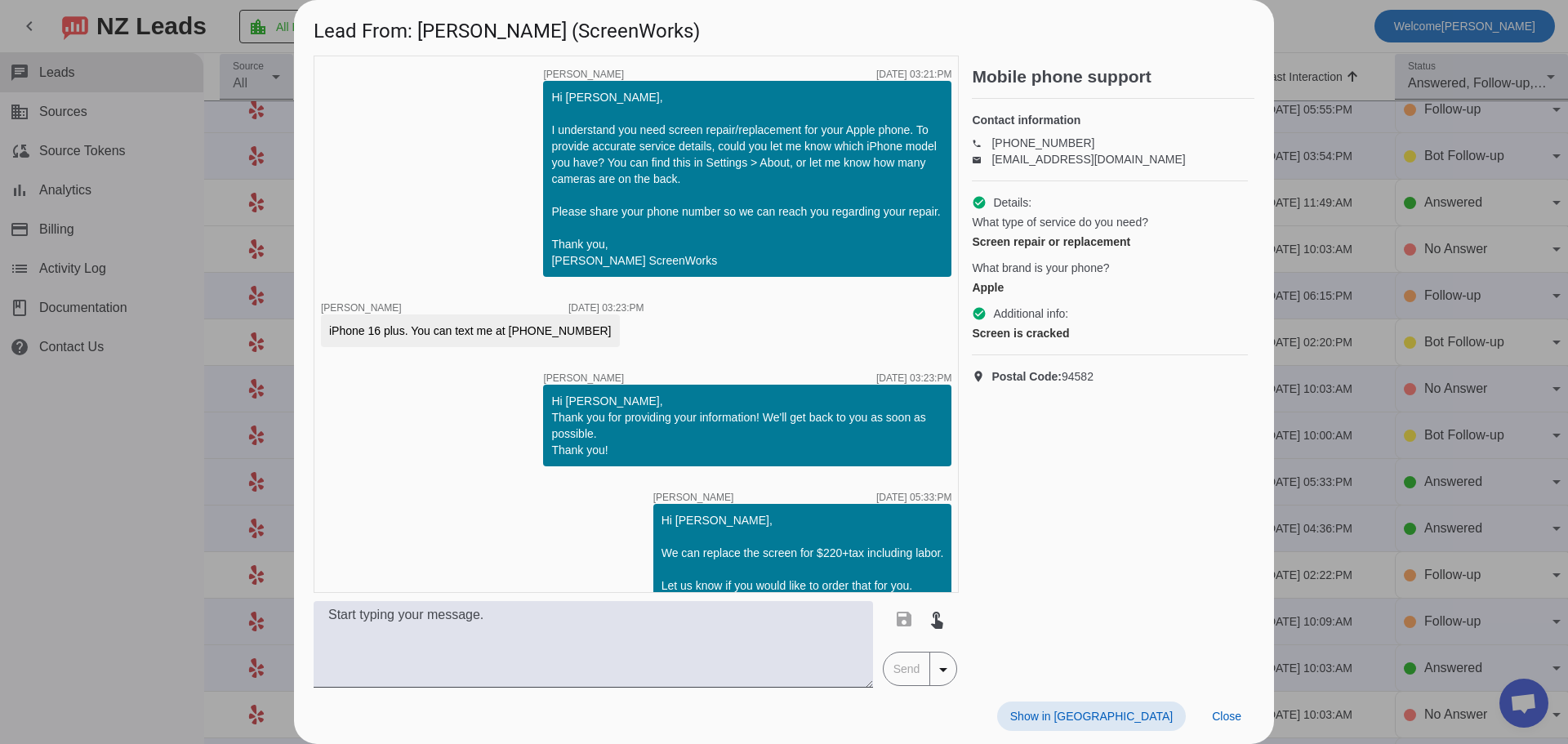
scroll to position [88, 0]
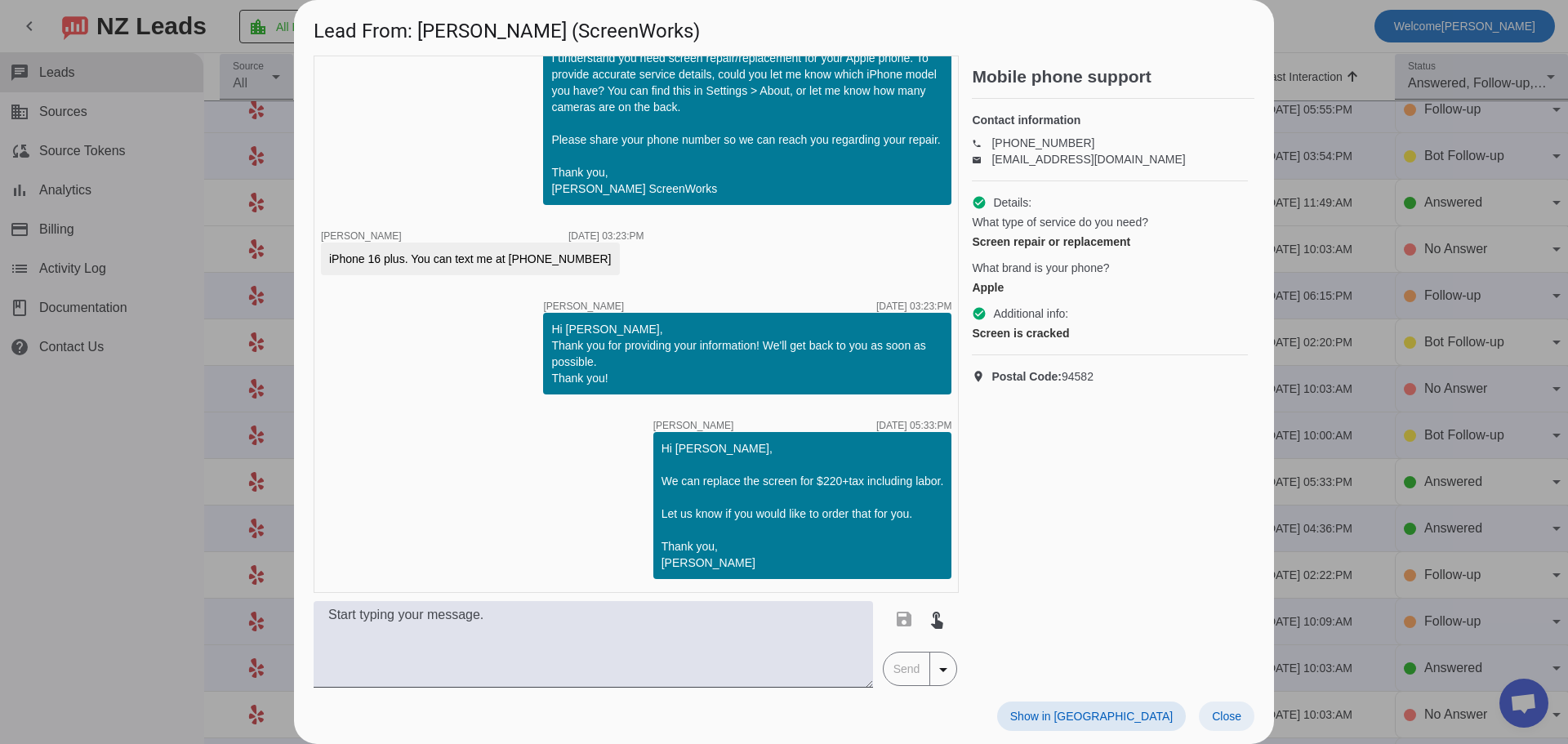
click at [1222, 725] on span at bounding box center [1227, 717] width 56 height 30
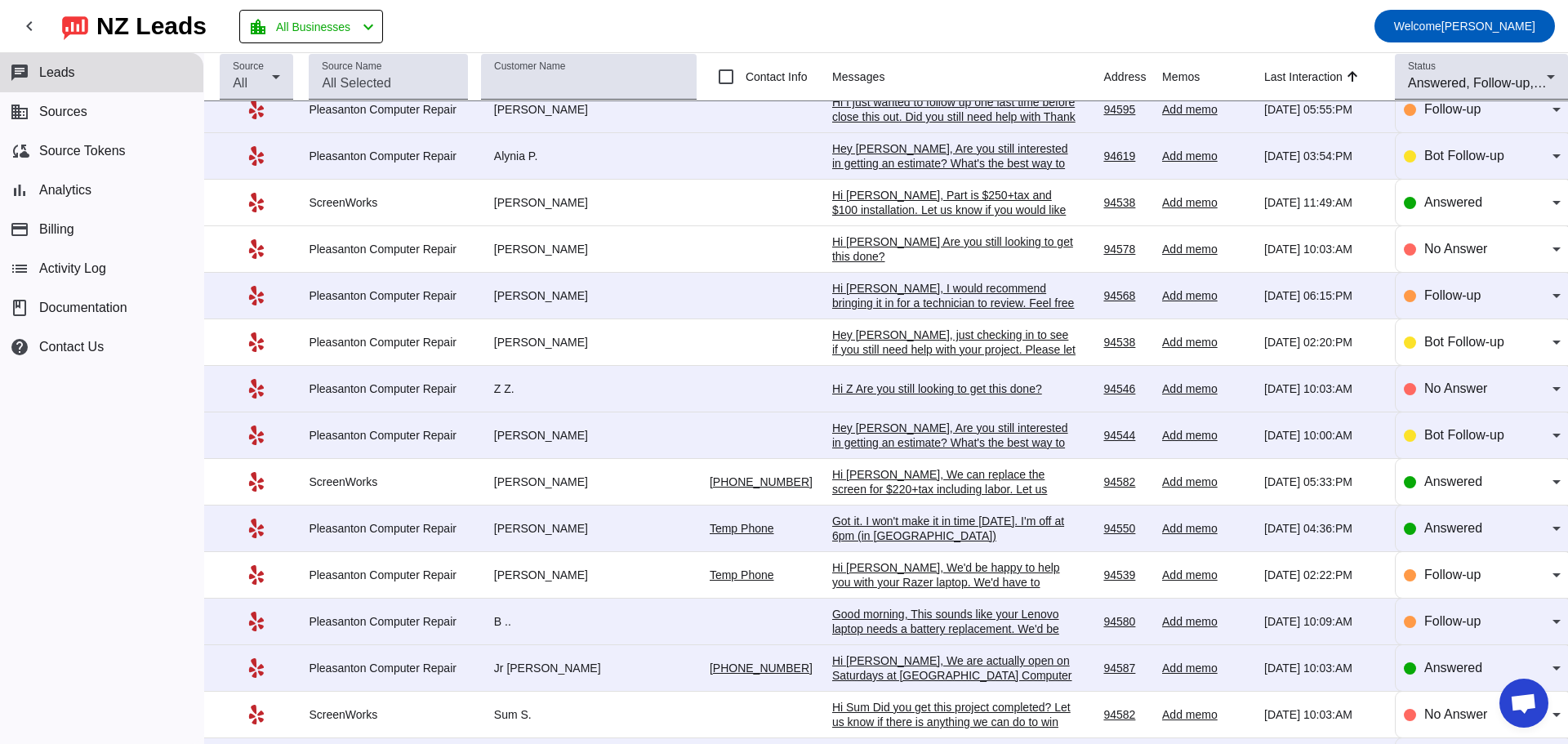
click at [988, 543] on div "Got it. I won't make it in time [DATE]. I'm off at 6pm (in [GEOGRAPHIC_DATA])" at bounding box center [954, 529] width 245 height 30
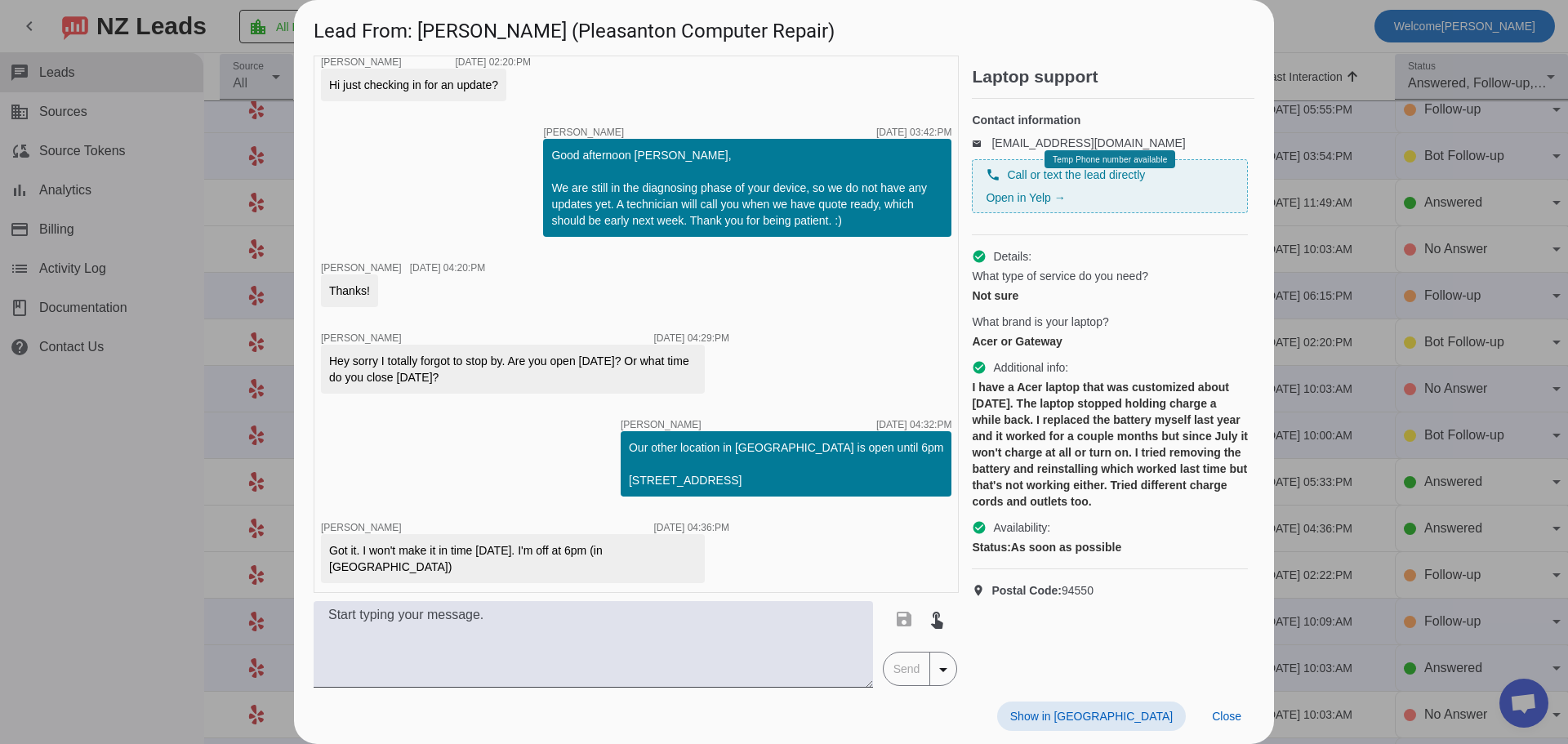
scroll to position [1334, 0]
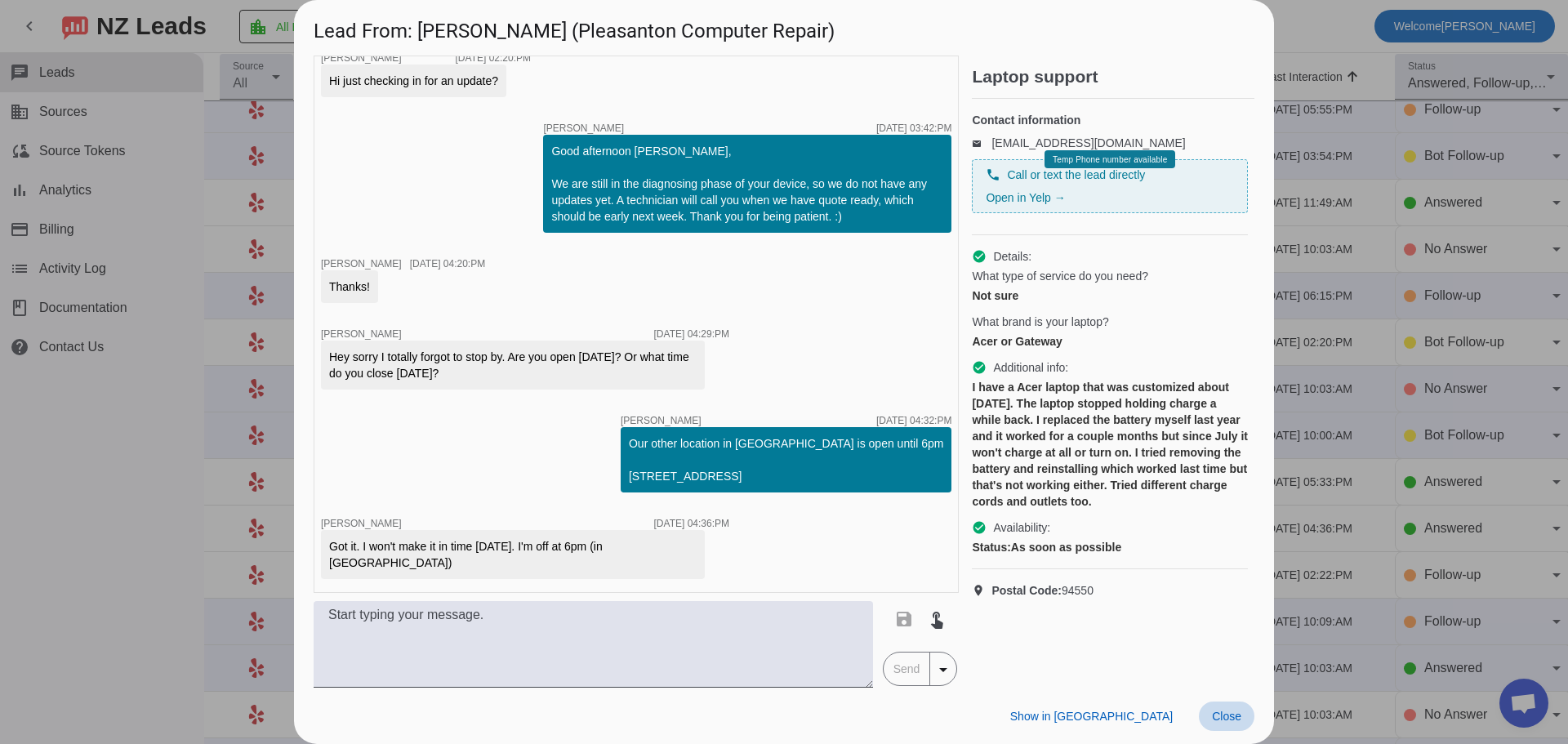
click at [1237, 717] on span "Close" at bounding box center [1227, 716] width 30 height 13
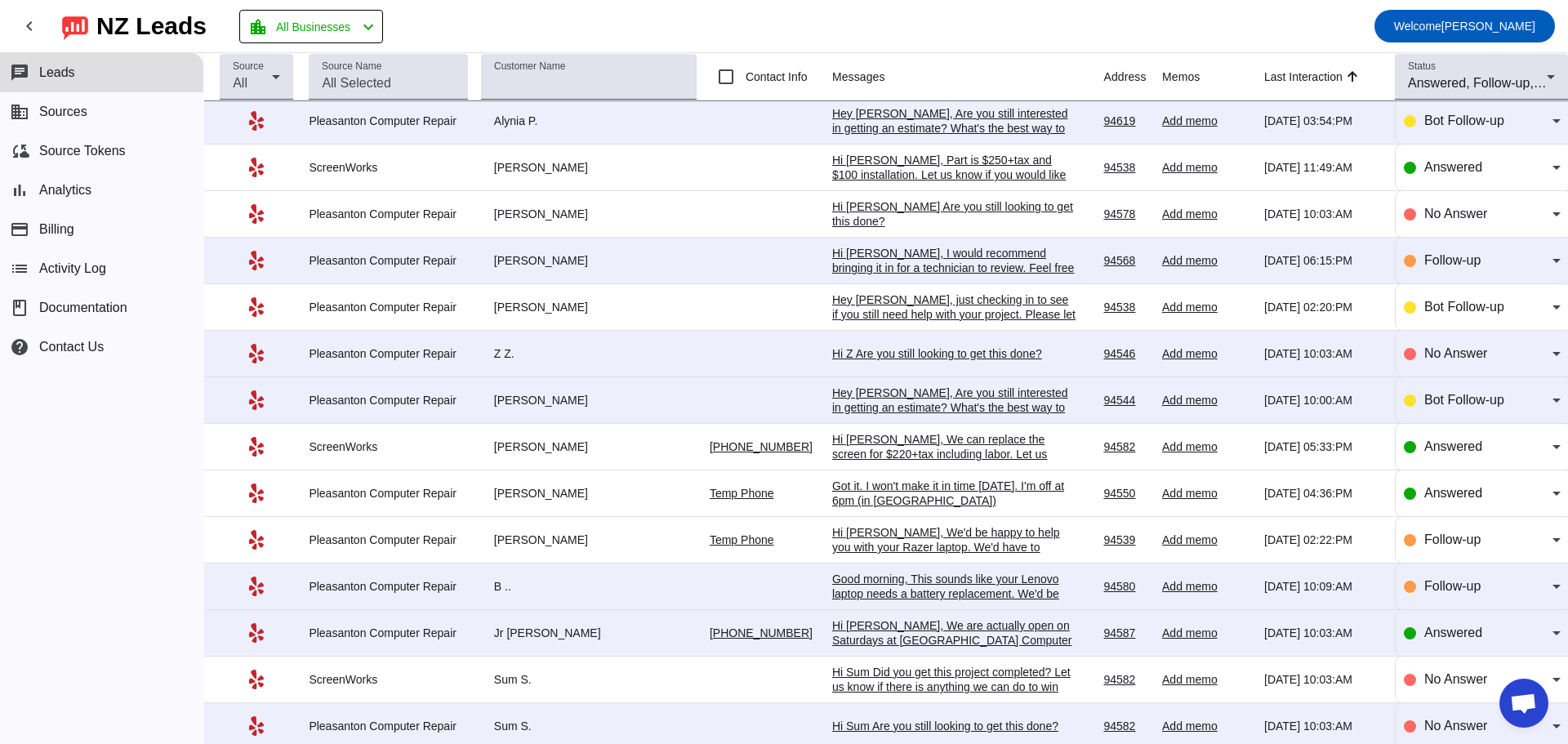
scroll to position [0, 0]
